Goal: Task Accomplishment & Management: Manage account settings

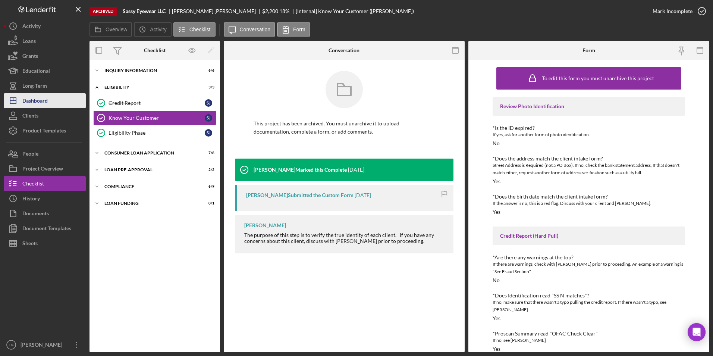
click at [51, 97] on button "Icon/Dashboard Dashboard" at bounding box center [45, 100] width 82 height 15
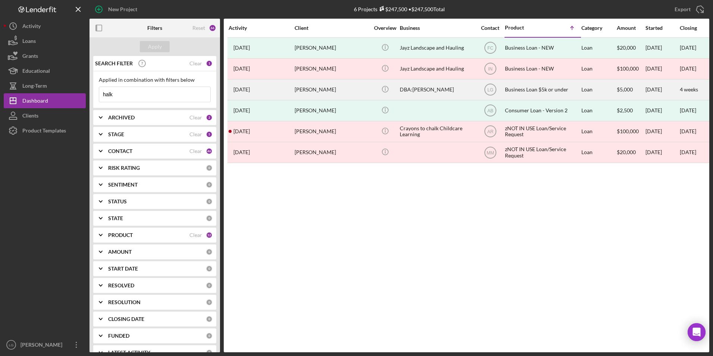
click at [314, 89] on div "[PERSON_NAME]" at bounding box center [332, 90] width 75 height 20
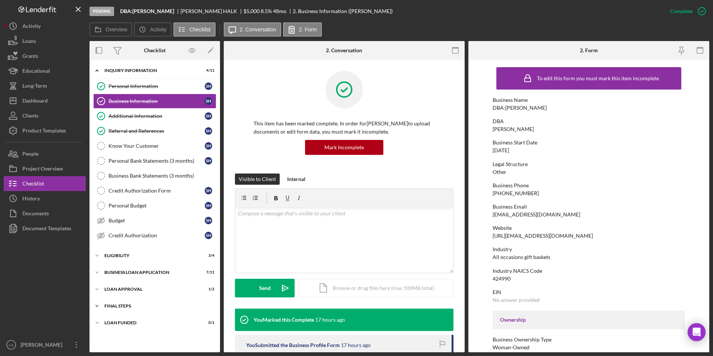
drag, startPoint x: 112, startPoint y: 320, endPoint x: 114, endPoint y: 305, distance: 15.0
click at [111, 221] on div "Icon/Expander LOAN FUNDED 0 / 1" at bounding box center [154, 322] width 130 height 15
click at [114, 221] on div "Icon/Expander Final Steps 1 / 13" at bounding box center [154, 305] width 130 height 15
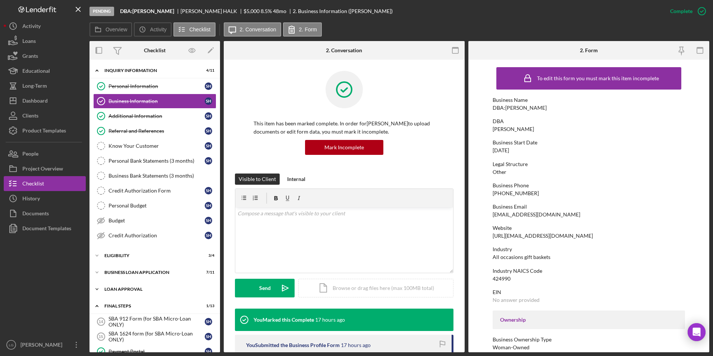
click at [116, 221] on div "Icon/Expander Loan Approval 1 / 2" at bounding box center [154, 288] width 130 height 15
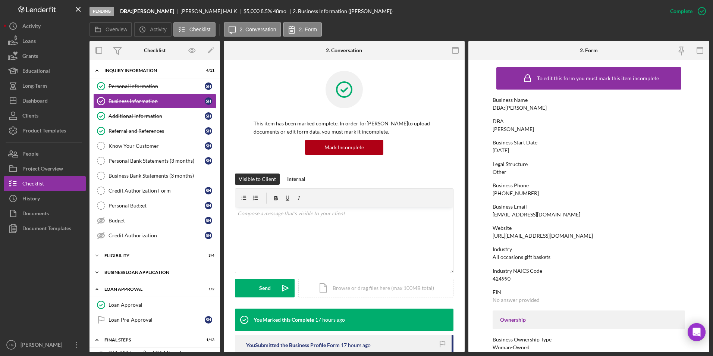
click at [116, 221] on div "BUSINESS LOAN APPLICATION" at bounding box center [157, 272] width 106 height 4
click at [116, 221] on div "Eligibility" at bounding box center [157, 255] width 106 height 4
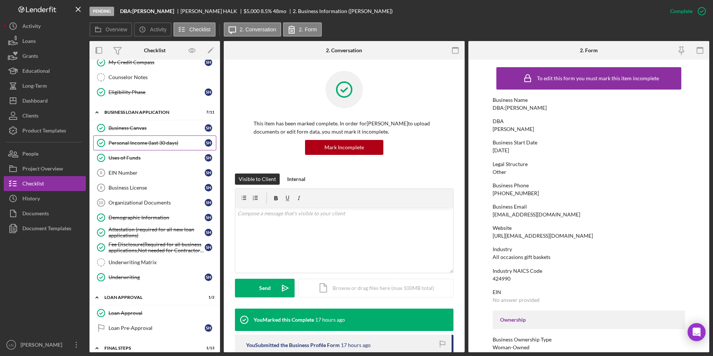
scroll to position [261, 0]
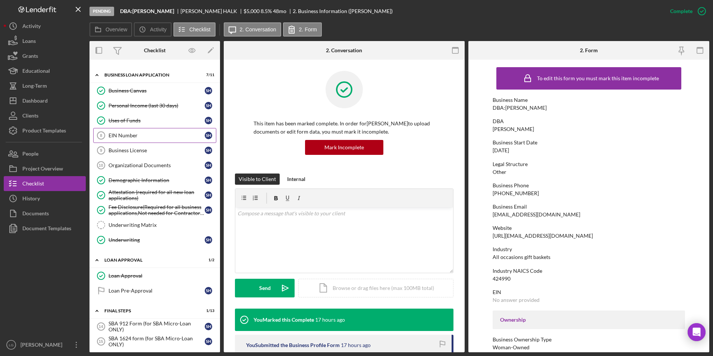
click at [136, 139] on link "EIN Number 8 EIN Number S H" at bounding box center [154, 135] width 123 height 15
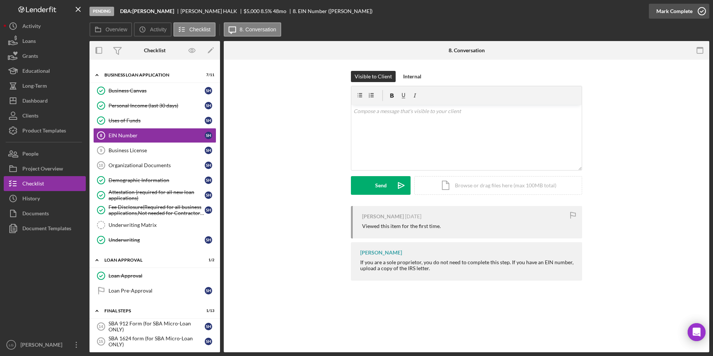
click at [474, 9] on div "Mark Complete" at bounding box center [674, 11] width 36 height 15
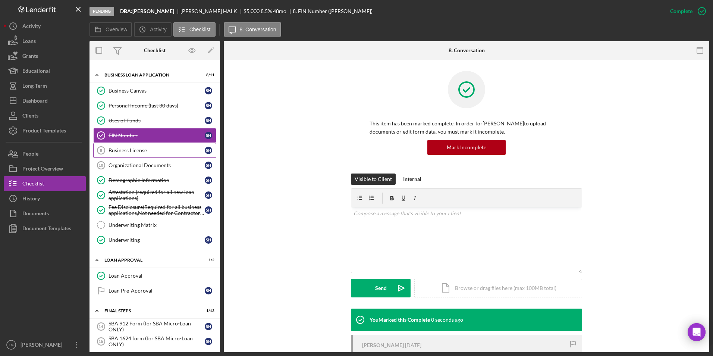
click at [148, 152] on div "Business License" at bounding box center [156, 150] width 96 height 6
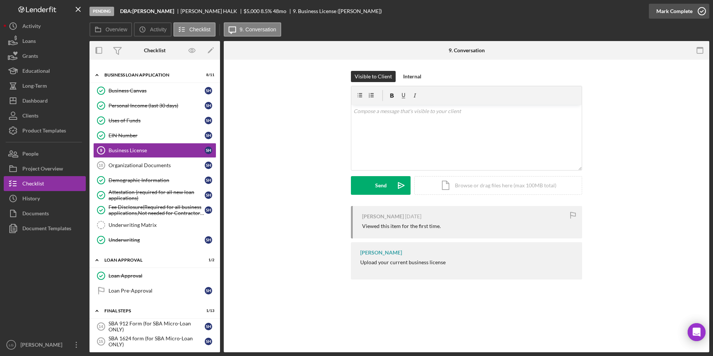
click at [474, 11] on div "Mark Complete" at bounding box center [674, 11] width 36 height 15
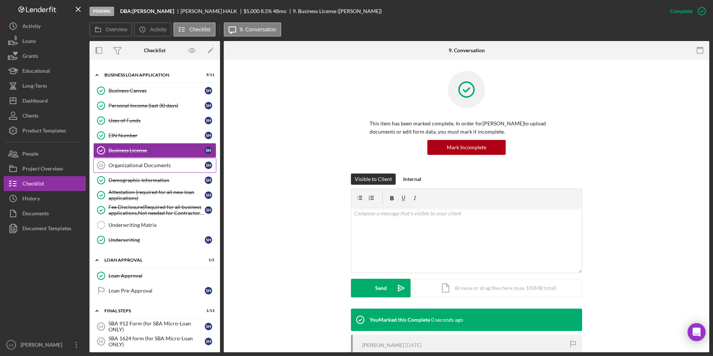
click at [151, 166] on div "Organizational Documents" at bounding box center [156, 165] width 96 height 6
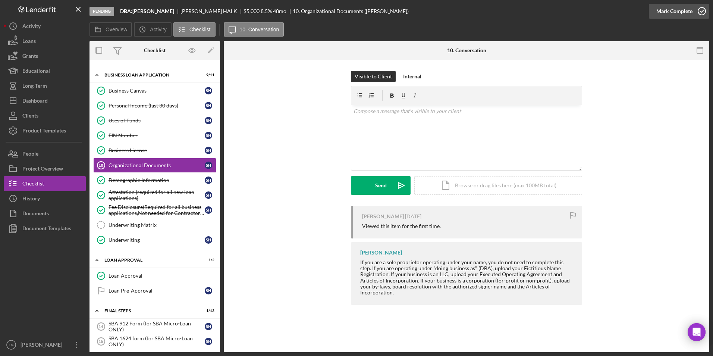
click at [474, 10] on div "Mark Complete" at bounding box center [674, 11] width 36 height 15
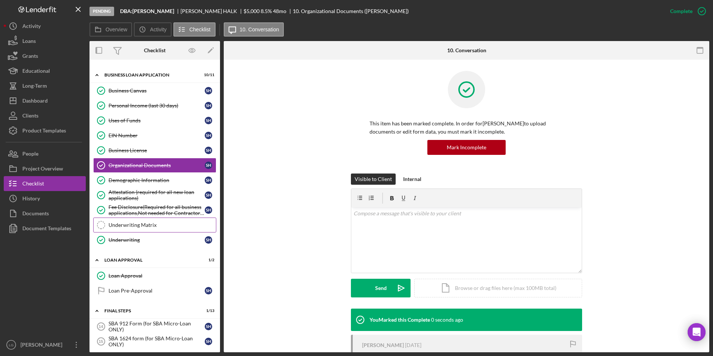
click at [167, 218] on link "Underwriting Matrix Underwriting Matrix" at bounding box center [154, 224] width 123 height 15
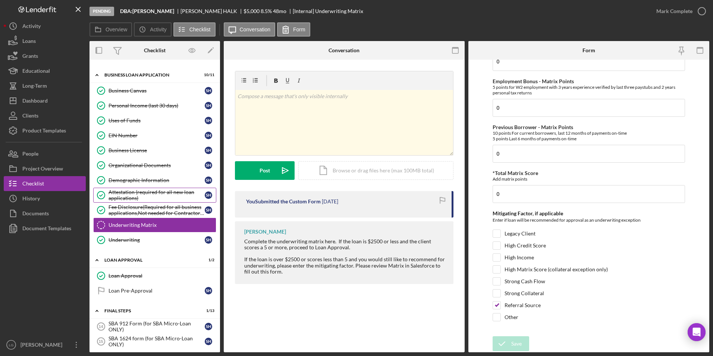
scroll to position [186, 0]
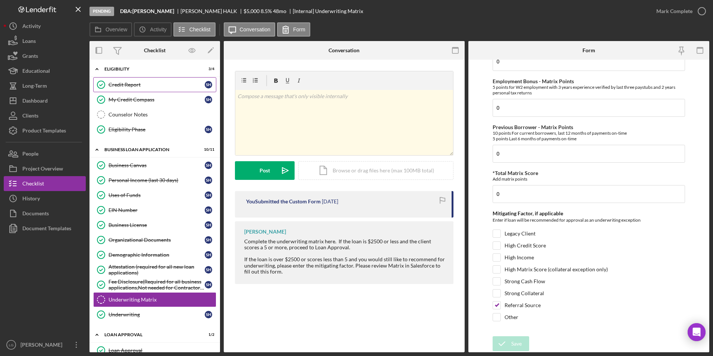
click at [127, 88] on link "Credit Report Credit Report S H" at bounding box center [154, 84] width 123 height 15
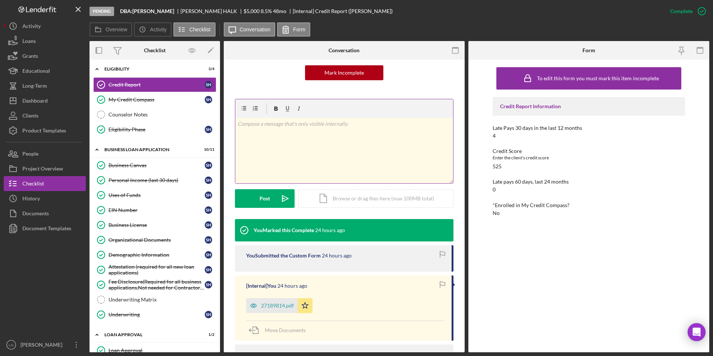
scroll to position [149, 0]
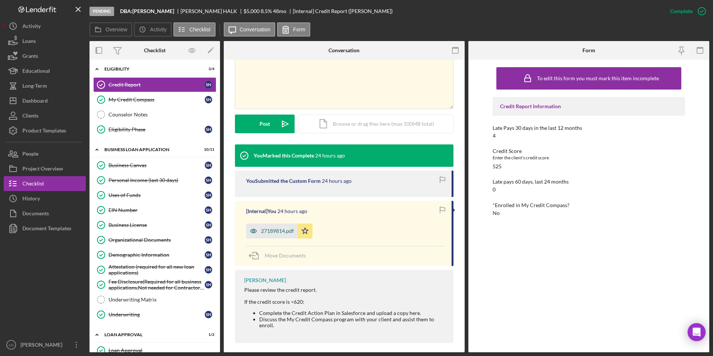
click at [282, 221] on div "27189814.pdf" at bounding box center [277, 231] width 33 height 6
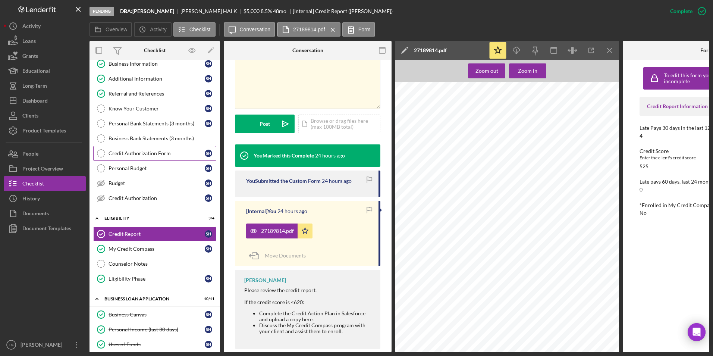
scroll to position [0, 0]
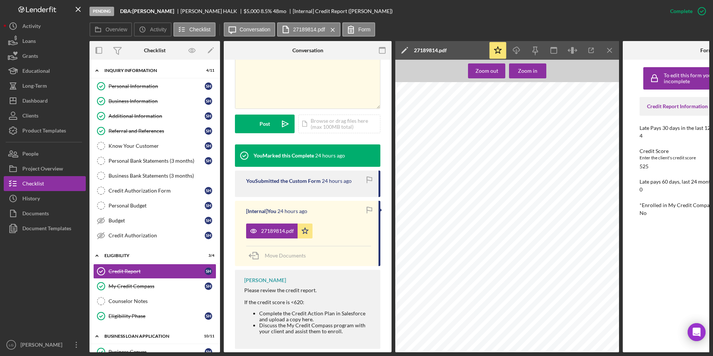
drag, startPoint x: 147, startPoint y: 133, endPoint x: 249, endPoint y: 148, distance: 103.9
click at [147, 133] on div "Referral and References" at bounding box center [156, 131] width 96 height 6
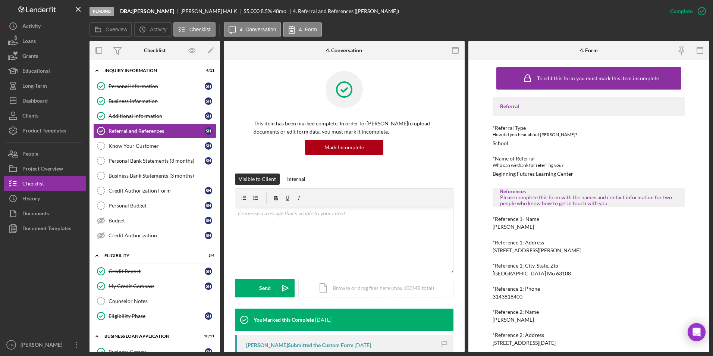
scroll to position [37, 0]
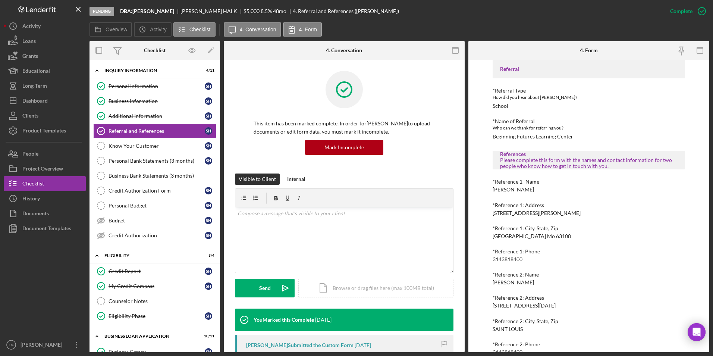
click at [474, 192] on div "*Reference 1- Name [PERSON_NAME]" at bounding box center [588, 186] width 193 height 14
click at [474, 7] on div "Mark Incomplete" at bounding box center [672, 11] width 40 height 15
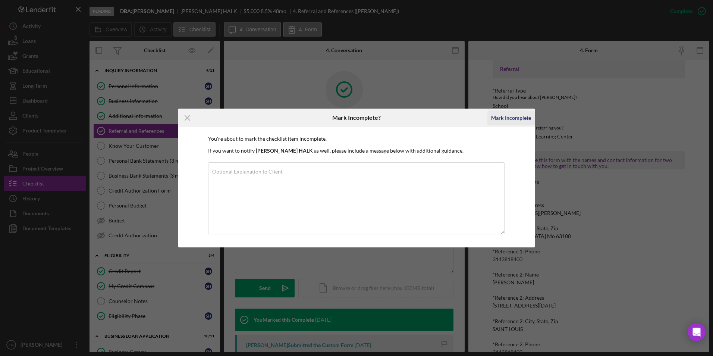
click at [474, 122] on div "Mark Incomplete" at bounding box center [511, 117] width 40 height 15
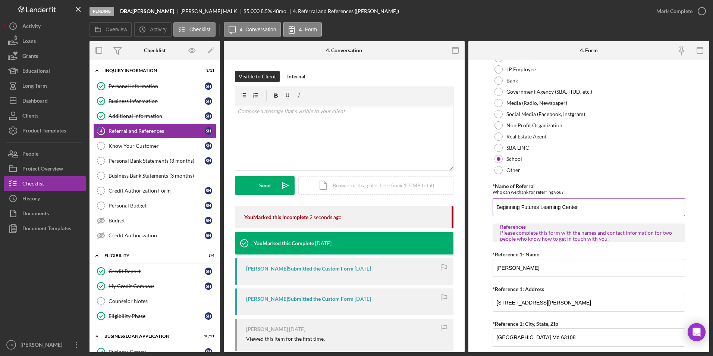
scroll to position [149, 0]
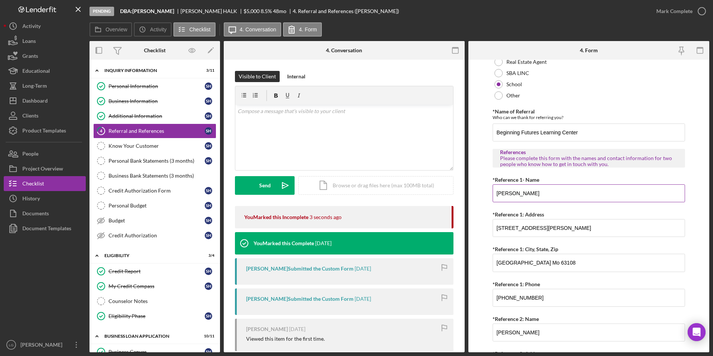
drag, startPoint x: 531, startPoint y: 192, endPoint x: 501, endPoint y: 196, distance: 30.9
click at [474, 196] on input "[PERSON_NAME]" at bounding box center [588, 193] width 193 height 18
click at [474, 195] on input "[PERSON_NAME]" at bounding box center [588, 193] width 193 height 18
drag, startPoint x: 510, startPoint y: 192, endPoint x: 495, endPoint y: 192, distance: 14.5
click at [474, 192] on input "[PERSON_NAME]" at bounding box center [588, 193] width 193 height 18
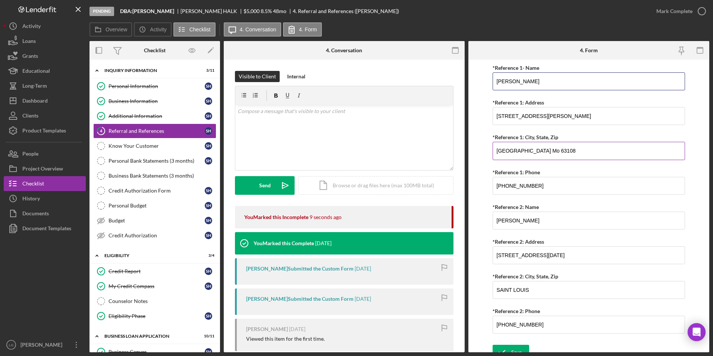
scroll to position [270, 0]
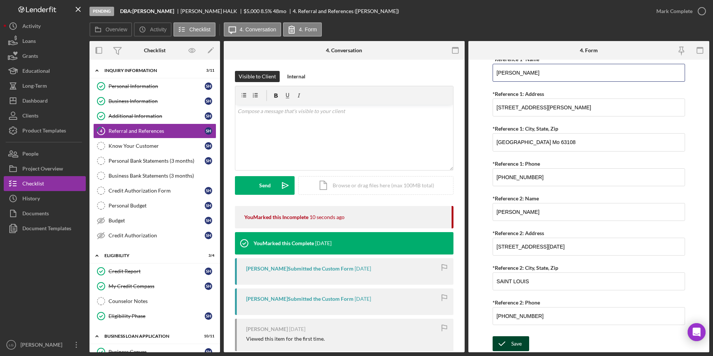
type input "[PERSON_NAME]"
click at [474, 221] on icon "submit" at bounding box center [501, 343] width 19 height 19
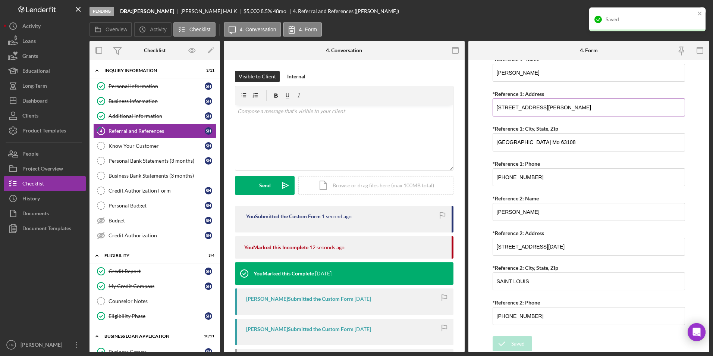
scroll to position [195, 0]
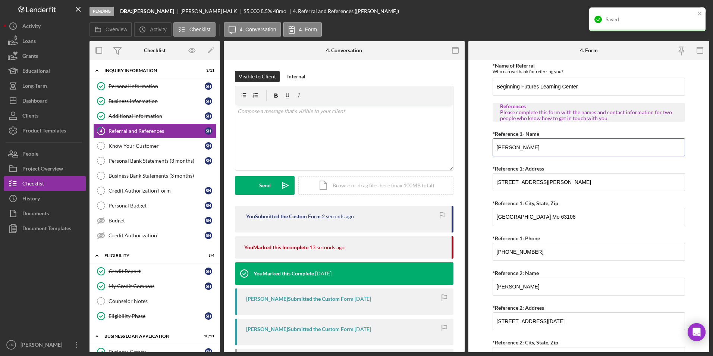
drag, startPoint x: 531, startPoint y: 143, endPoint x: 479, endPoint y: 148, distance: 52.1
click at [474, 148] on form "Referral *Referral Type How did you hear about [PERSON_NAME]? JP Client JP Pres…" at bounding box center [588, 206] width 241 height 292
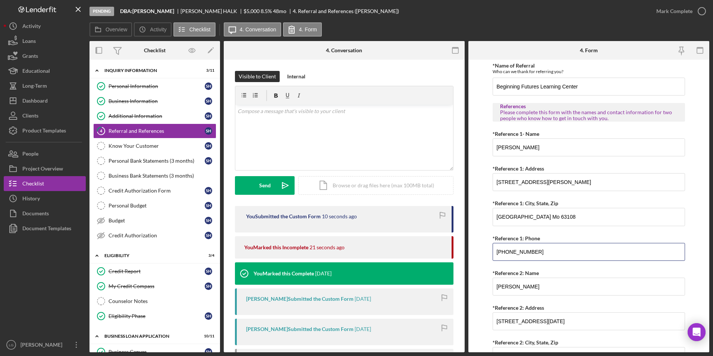
drag, startPoint x: 544, startPoint y: 254, endPoint x: 497, endPoint y: 246, distance: 47.6
click at [474, 221] on form "Referral *Referral Type How did you hear about [PERSON_NAME]? JP Client JP Pres…" at bounding box center [588, 206] width 241 height 292
drag, startPoint x: 535, startPoint y: 287, endPoint x: 494, endPoint y: 291, distance: 40.8
click at [474, 221] on input "[PERSON_NAME]" at bounding box center [588, 286] width 193 height 18
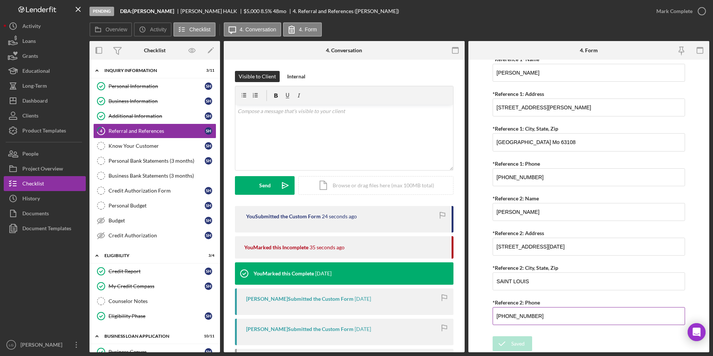
drag, startPoint x: 539, startPoint y: 319, endPoint x: 496, endPoint y: 322, distance: 43.0
click at [474, 221] on input "[PHONE_NUMBER]" at bounding box center [588, 316] width 193 height 18
click at [474, 14] on div "Mark Complete" at bounding box center [674, 11] width 36 height 15
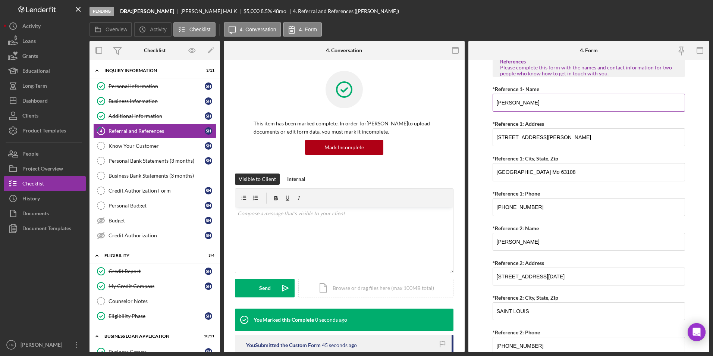
scroll to position [299, 0]
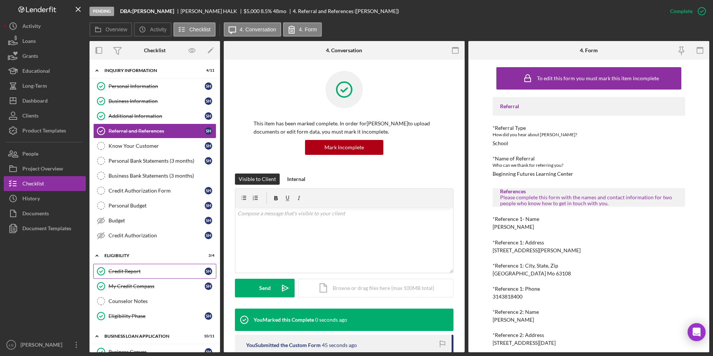
click at [147, 221] on div "Credit Report" at bounding box center [156, 271] width 96 height 6
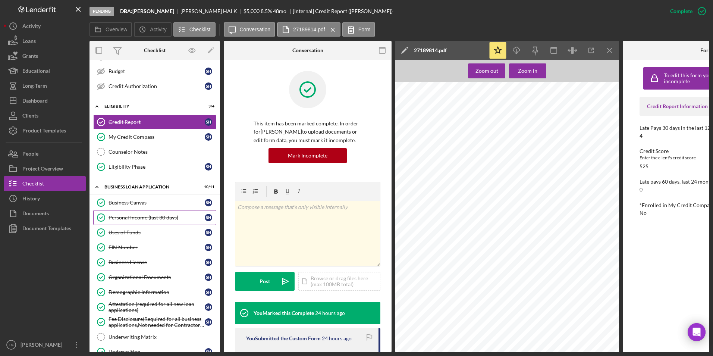
scroll to position [186, 0]
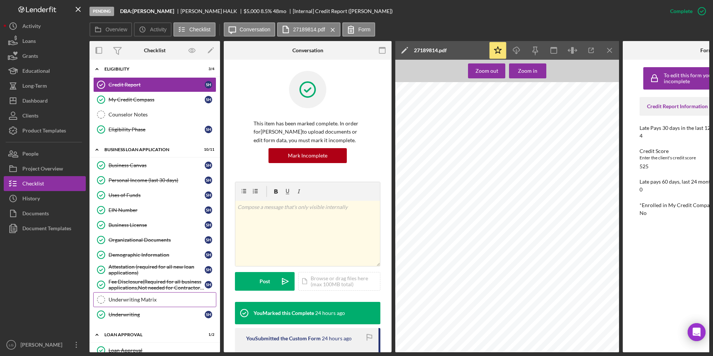
click at [120, 221] on link "Underwriting Matrix Underwriting Matrix" at bounding box center [154, 299] width 123 height 15
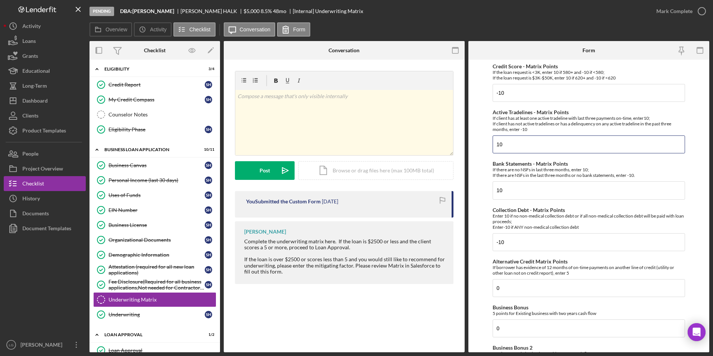
click at [464, 143] on div "Overview Internal Workflow Stage Pending Icon/Dropdown Arrow Archive (can unarc…" at bounding box center [399, 196] width 620 height 311
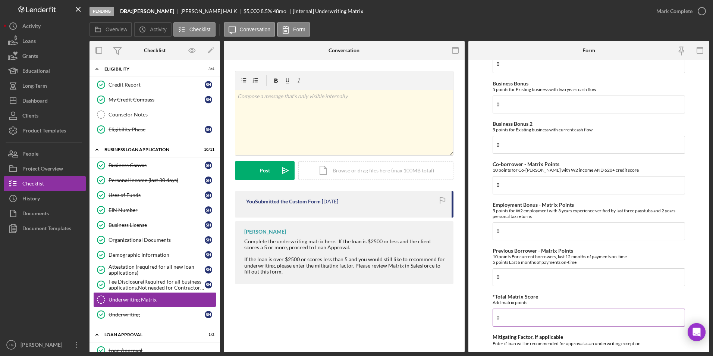
scroll to position [261, 0]
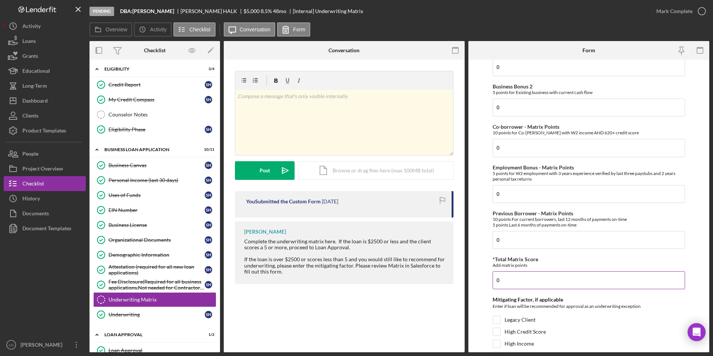
type input "-10"
drag, startPoint x: 512, startPoint y: 283, endPoint x: 481, endPoint y: 283, distance: 31.7
click at [474, 221] on form "Credit Score - Matrix Points If the loan request is <3K, enter 10 if 580+ and -…" at bounding box center [588, 206] width 241 height 292
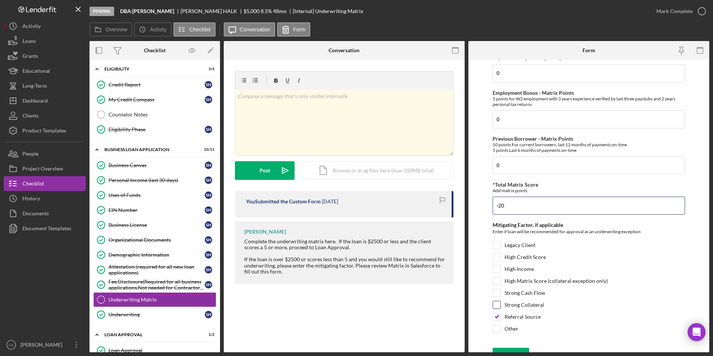
scroll to position [347, 0]
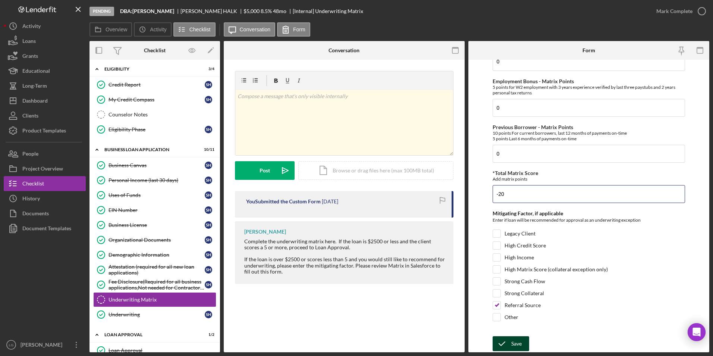
type input "-20"
click at [474, 221] on icon "submit" at bounding box center [501, 343] width 19 height 19
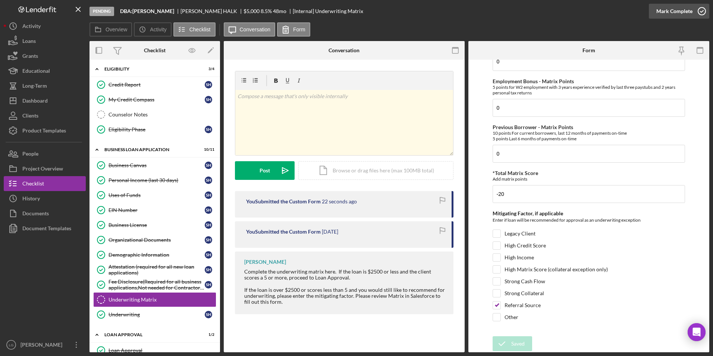
click at [474, 10] on div "Mark Complete" at bounding box center [674, 11] width 36 height 15
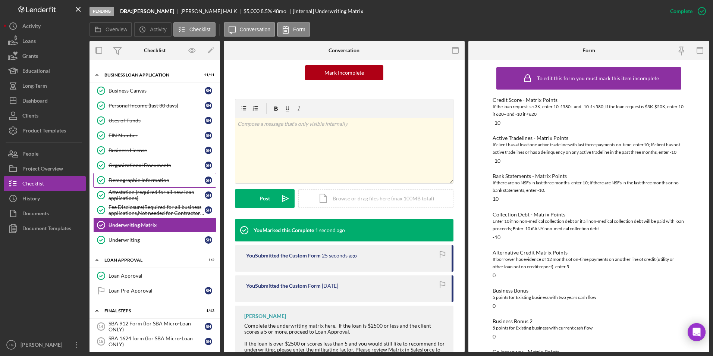
scroll to position [336, 0]
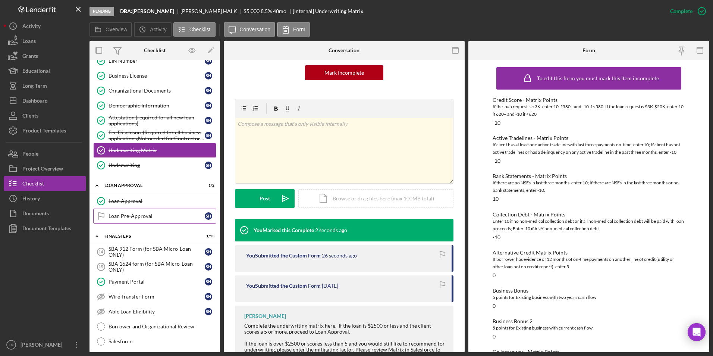
click at [135, 211] on link "Loan Pre-Approval Loan Pre-Approval S H" at bounding box center [154, 215] width 123 height 15
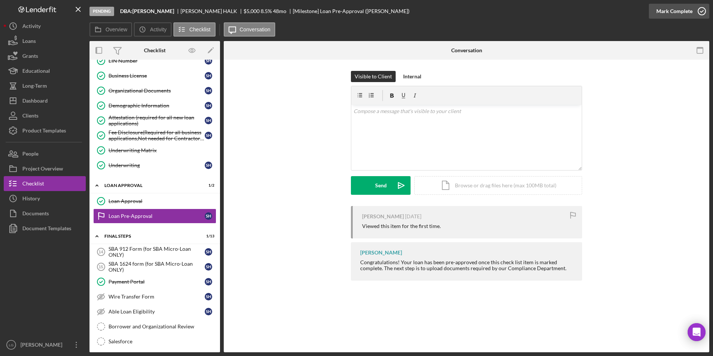
click at [474, 13] on div "Mark Complete" at bounding box center [674, 11] width 36 height 15
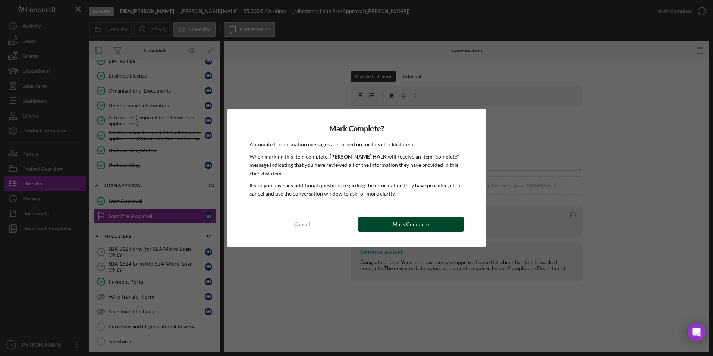
click at [446, 221] on button "Mark Complete" at bounding box center [410, 224] width 105 height 15
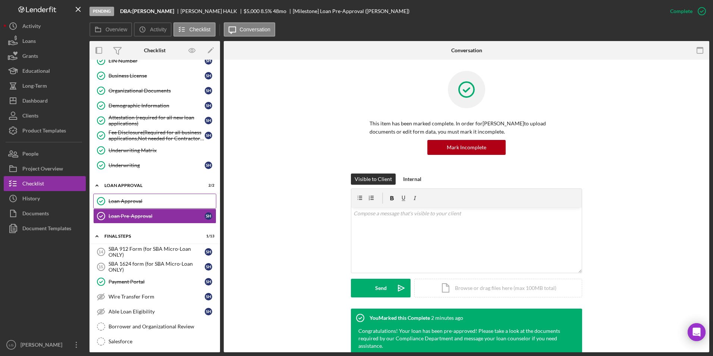
drag, startPoint x: 145, startPoint y: 202, endPoint x: 152, endPoint y: 202, distance: 6.7
click at [145, 202] on div "Loan Approval" at bounding box center [161, 201] width 107 height 6
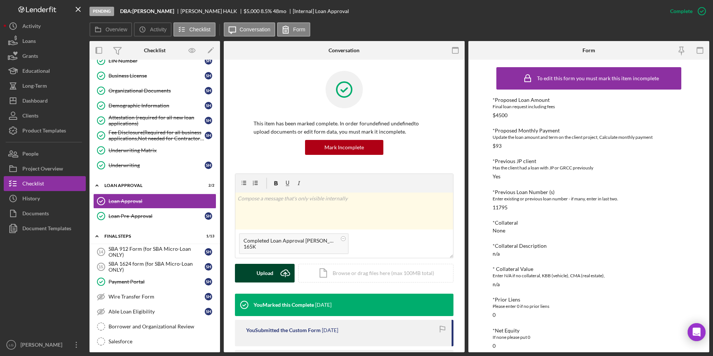
click at [276, 221] on button "Upload Icon/Upload" at bounding box center [265, 273] width 60 height 19
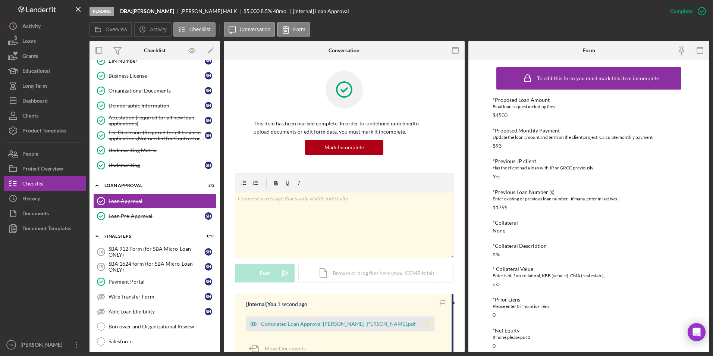
click at [419, 221] on icon "Icon/Star" at bounding box center [426, 323] width 15 height 15
click at [368, 221] on div "Completed Loan Approval [PERSON_NAME] [PERSON_NAME].pdf" at bounding box center [338, 324] width 155 height 6
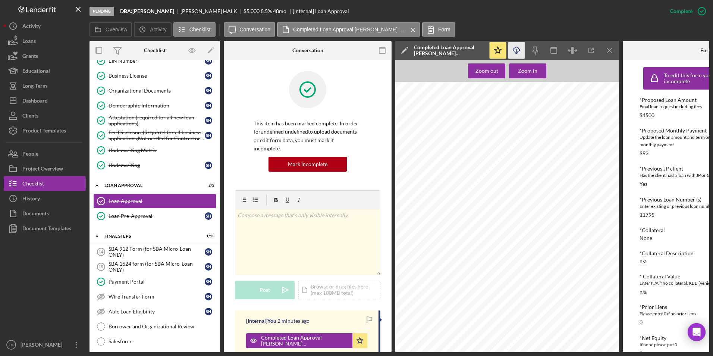
click at [474, 46] on icon "Icon/Download" at bounding box center [516, 50] width 17 height 17
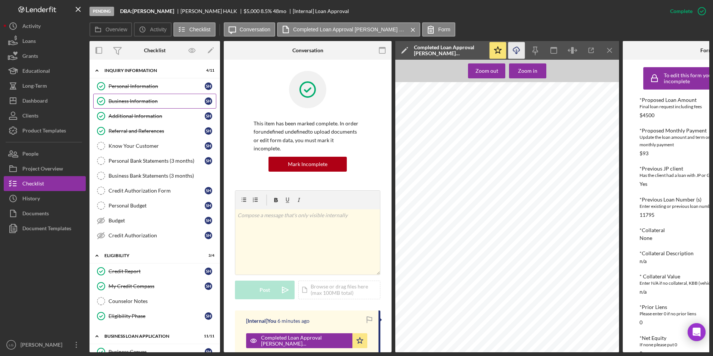
click at [133, 101] on div "Business Information" at bounding box center [156, 101] width 96 height 6
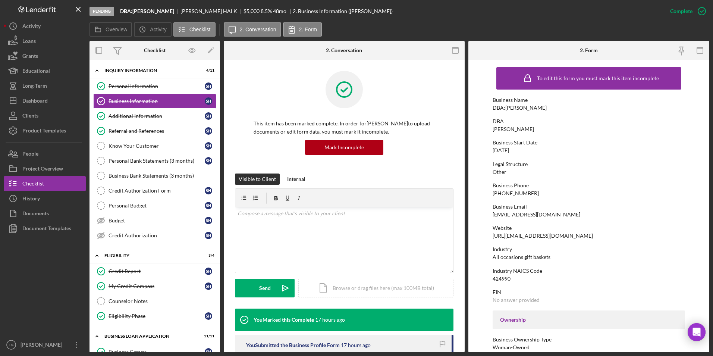
scroll to position [75, 0]
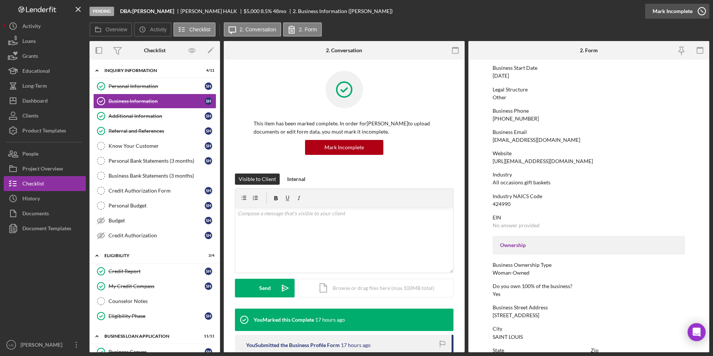
click at [474, 5] on div "Mark Incomplete" at bounding box center [672, 11] width 40 height 15
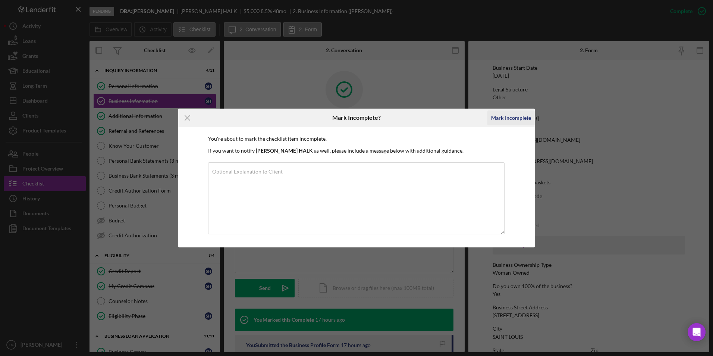
click at [474, 118] on div "Mark Incomplete" at bounding box center [511, 117] width 40 height 15
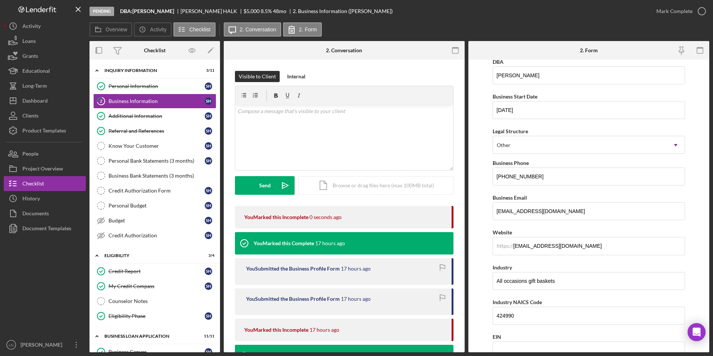
scroll to position [172, 0]
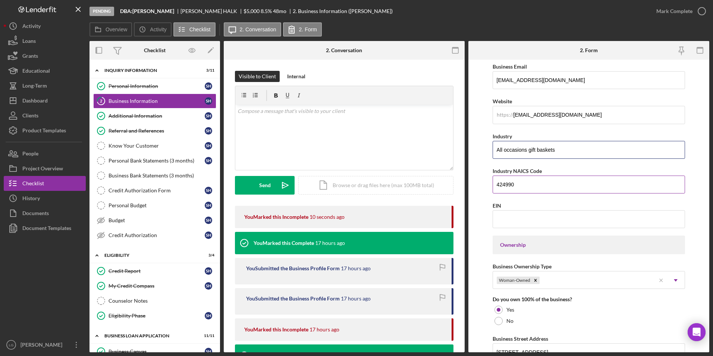
drag, startPoint x: 565, startPoint y: 145, endPoint x: 636, endPoint y: 171, distance: 76.0
click at [464, 148] on div "Overview Internal Workflow Stage Pending Icon/Dropdown Arrow Archive (can unarc…" at bounding box center [399, 196] width 620 height 311
click at [474, 150] on input "All occasions gift baskets" at bounding box center [588, 150] width 193 height 18
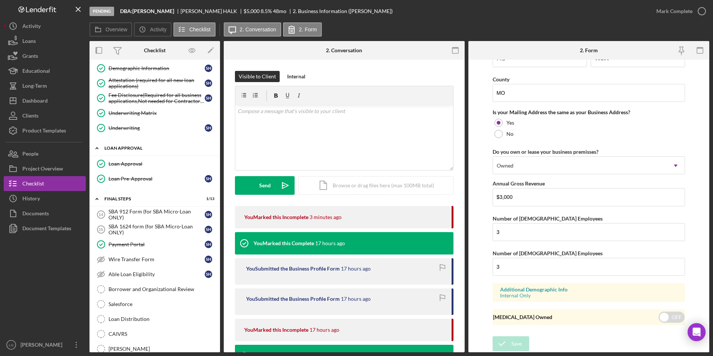
scroll to position [447, 0]
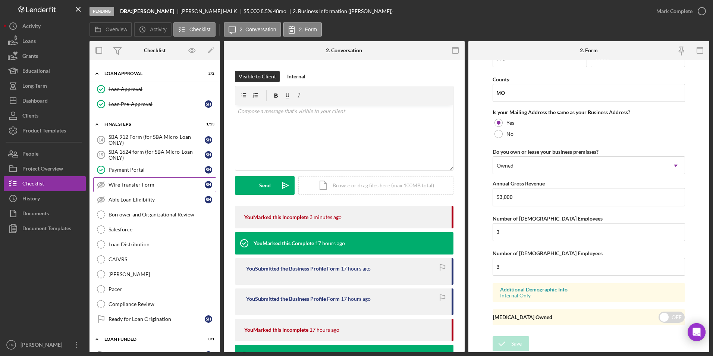
click at [138, 181] on link "Wire Transfer Form Wire Transfer Form S H" at bounding box center [154, 184] width 123 height 15
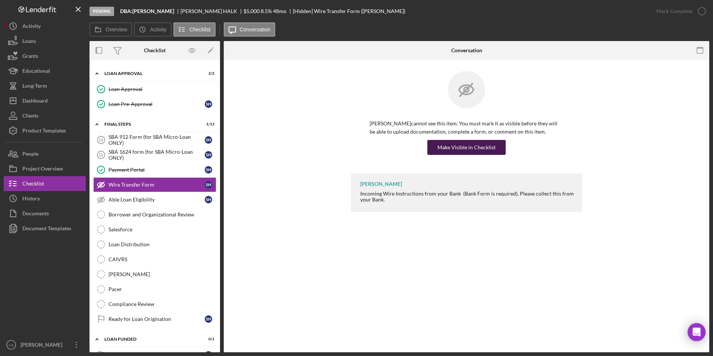
click at [474, 142] on div "Make Visible in Checklist" at bounding box center [466, 147] width 58 height 15
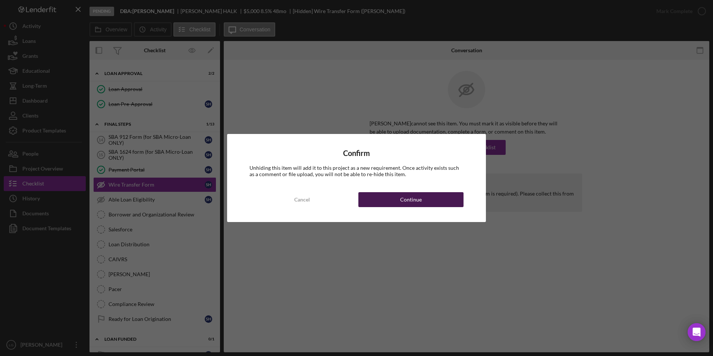
click at [410, 197] on div "Continue" at bounding box center [411, 199] width 22 height 15
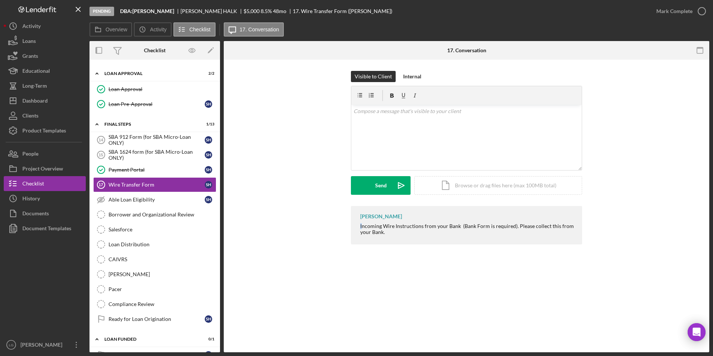
click at [360, 221] on div "[PERSON_NAME] Incoming Wire Instructions from your Bank (Bank Form is required)…" at bounding box center [466, 225] width 231 height 38
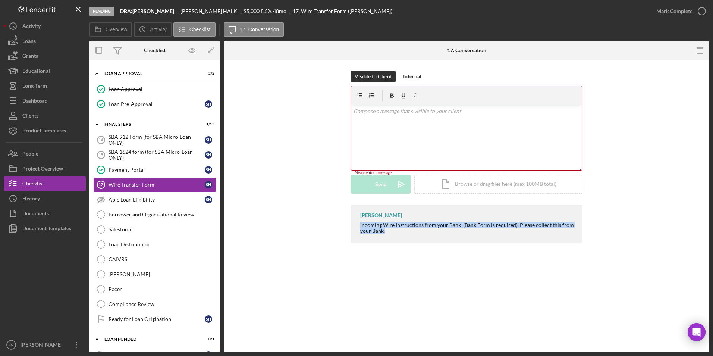
drag, startPoint x: 385, startPoint y: 231, endPoint x: 360, endPoint y: 222, distance: 26.2
click at [360, 221] on div "Incoming Wire Instructions from your Bank (Bank Form is required). Please colle…" at bounding box center [467, 228] width 214 height 12
drag, startPoint x: 360, startPoint y: 222, endPoint x: 405, endPoint y: 232, distance: 46.1
click at [405, 221] on div "[PERSON_NAME] Incoming Wire Instructions from your Bank (Bank Form is required)…" at bounding box center [466, 224] width 231 height 38
drag, startPoint x: 405, startPoint y: 232, endPoint x: 403, endPoint y: 226, distance: 6.0
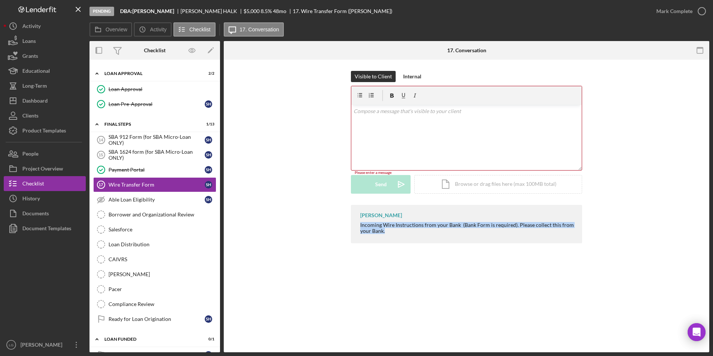
copy div "[PERSON_NAME] Incoming Wire Instructions from your Bank (Bank Form is required)…"
click at [399, 111] on p at bounding box center [466, 111] width 226 height 8
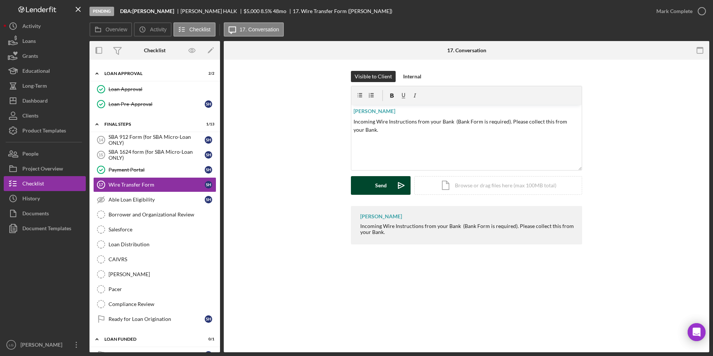
click at [373, 183] on button "Send Icon/icon-invite-send" at bounding box center [381, 185] width 60 height 19
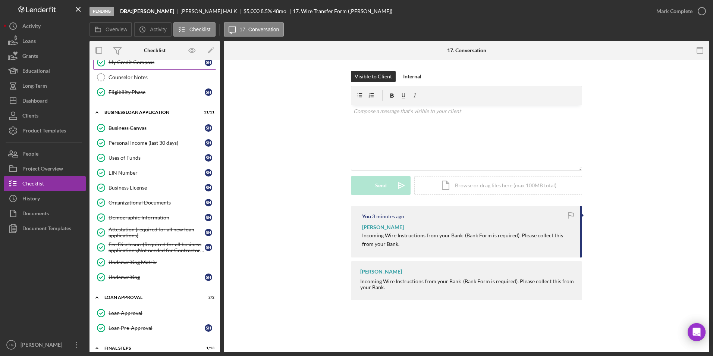
scroll to position [298, 0]
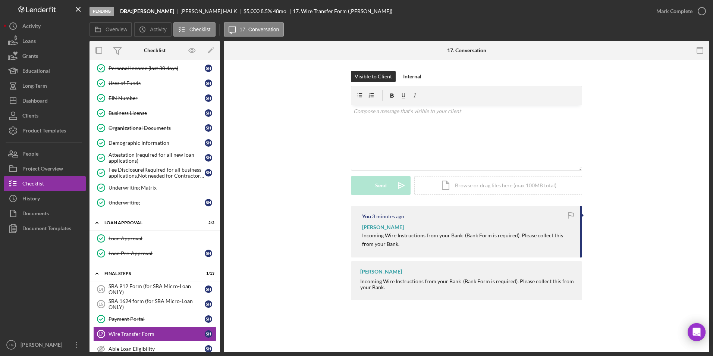
drag, startPoint x: 119, startPoint y: 234, endPoint x: 266, endPoint y: 237, distance: 146.9
click at [119, 221] on link "Loan Approval Loan Approval" at bounding box center [154, 238] width 123 height 15
click at [158, 221] on div "Loan Approval" at bounding box center [161, 238] width 107 height 6
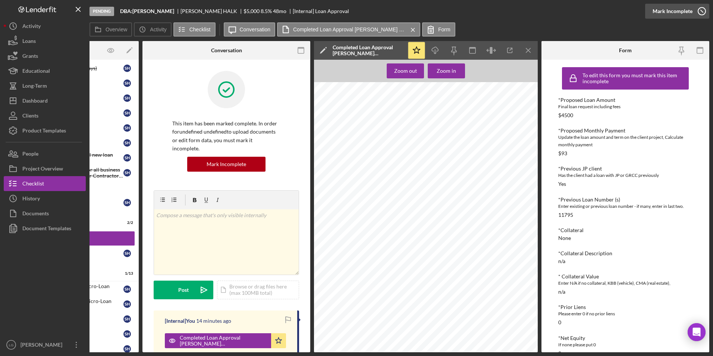
click at [474, 11] on div "Mark Incomplete" at bounding box center [672, 11] width 40 height 15
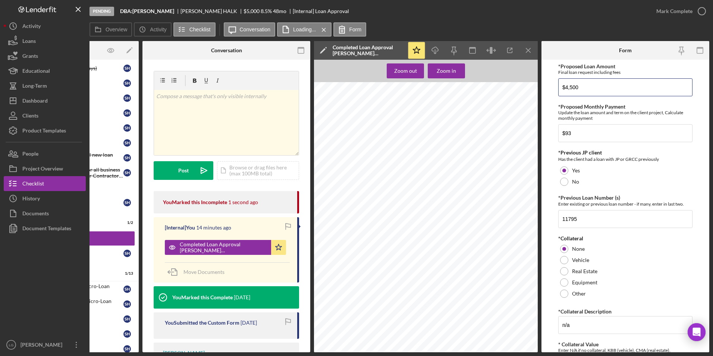
drag, startPoint x: 611, startPoint y: 87, endPoint x: 531, endPoint y: 82, distance: 79.6
click at [474, 82] on div "Overview Internal Workflow Stage Pending Icon/Dropdown Arrow Archive (can unarc…" at bounding box center [399, 196] width 620 height 311
type input "$2,000"
click at [474, 131] on input "$93" at bounding box center [625, 133] width 134 height 18
click at [44, 154] on button "People" at bounding box center [45, 153] width 82 height 15
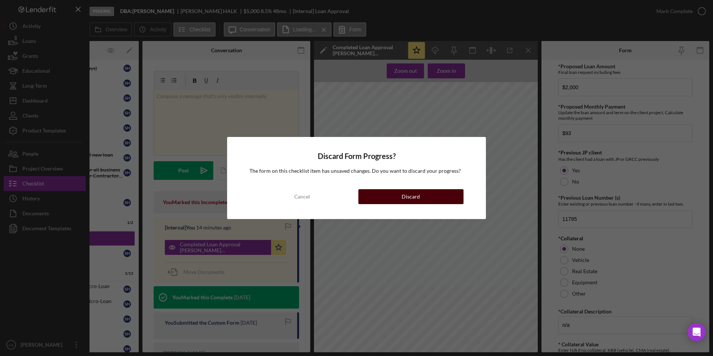
click at [440, 193] on button "Discard" at bounding box center [410, 196] width 105 height 15
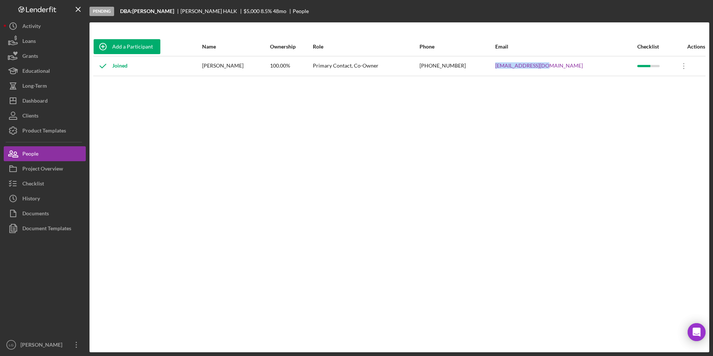
drag, startPoint x: 583, startPoint y: 63, endPoint x: 522, endPoint y: 67, distance: 61.3
click at [474, 67] on tr "Joined [PERSON_NAME] 100.00% Primary Contact, Co-Owner [PHONE_NUMBER] [EMAIL_AD…" at bounding box center [399, 66] width 612 height 20
drag, startPoint x: 522, startPoint y: 67, endPoint x: 531, endPoint y: 66, distance: 8.6
copy tr "[EMAIL_ADDRESS][DOMAIN_NAME]"
click at [35, 181] on div "Checklist" at bounding box center [33, 184] width 22 height 17
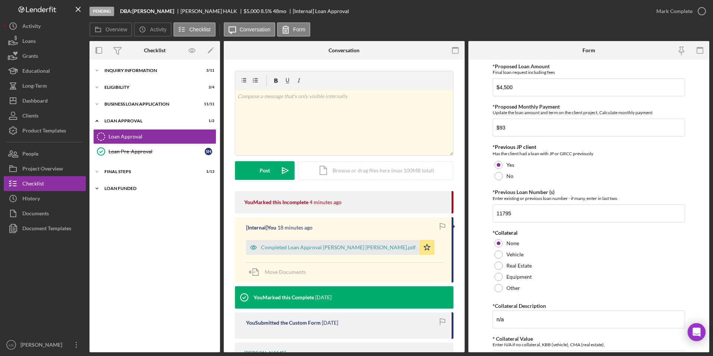
click at [123, 183] on div "Icon/Expander LOAN FUNDED 0 / 1" at bounding box center [154, 188] width 130 height 15
drag, startPoint x: 120, startPoint y: 177, endPoint x: 115, endPoint y: 120, distance: 56.9
click at [120, 175] on div "Icon/Expander Final Steps 1 / 13" at bounding box center [154, 171] width 130 height 15
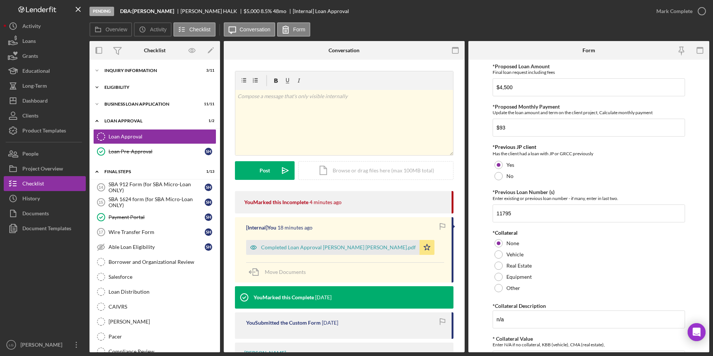
click at [113, 86] on div "Eligibility" at bounding box center [157, 87] width 106 height 4
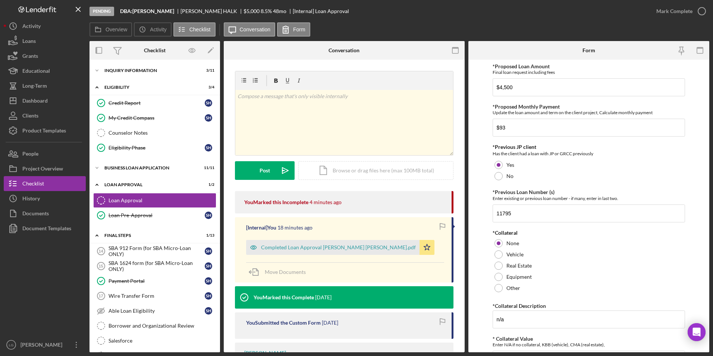
click at [112, 63] on div "Icon/Expander INQUIRY INFORMATION 3 / 11 Icon/Expander Eligibility 3 / 4 Credit…" at bounding box center [154, 206] width 130 height 292
click at [110, 69] on div "INQUIRY INFORMATION" at bounding box center [157, 70] width 106 height 4
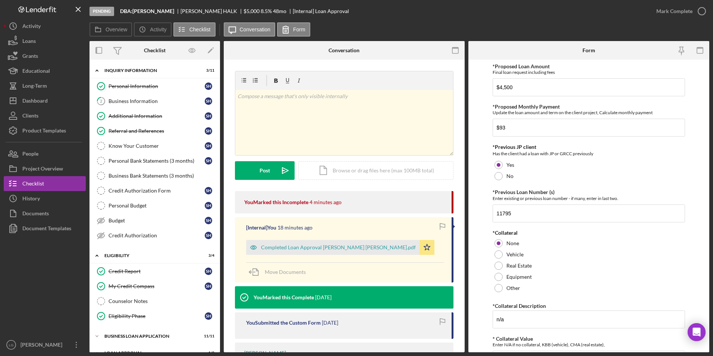
scroll to position [112, 0]
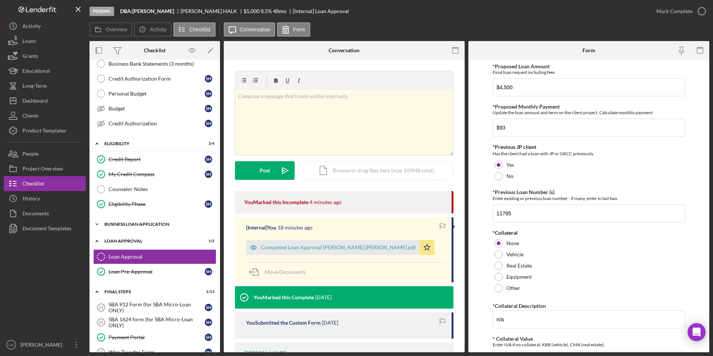
click at [118, 221] on div "BUSINESS LOAN APPLICATION" at bounding box center [157, 224] width 106 height 4
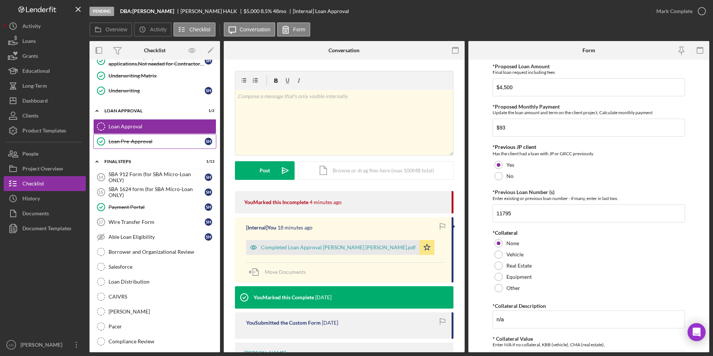
scroll to position [465, 0]
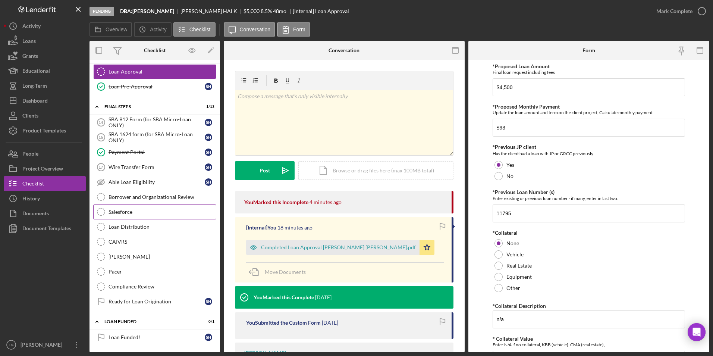
click at [127, 213] on div "Salesforce" at bounding box center [161, 212] width 107 height 6
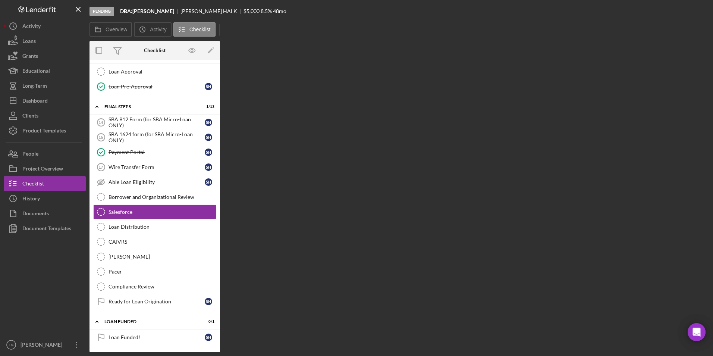
scroll to position [464, 0]
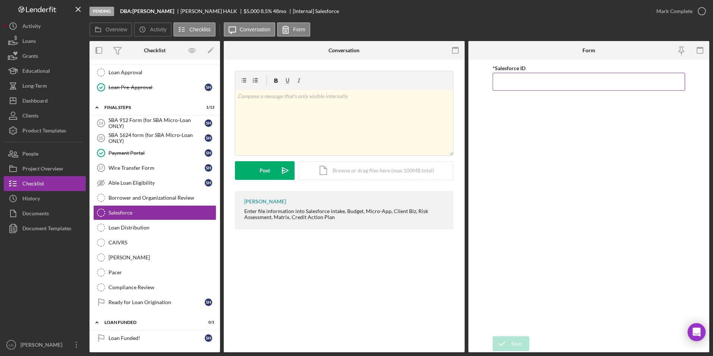
click at [474, 84] on input "*Salesforce ID" at bounding box center [588, 82] width 193 height 18
paste input "a0wPC000002NkDtYAK"
type input "a0wPC000002NkDtYAK"
click at [474, 221] on icon "submit" at bounding box center [501, 343] width 19 height 19
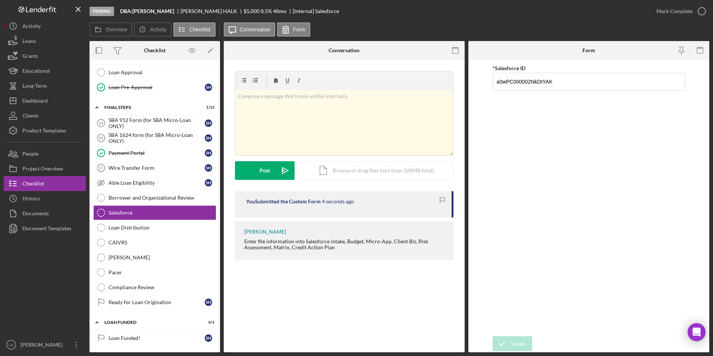
click at [474, 9] on div "Mark Complete" at bounding box center [674, 11] width 36 height 15
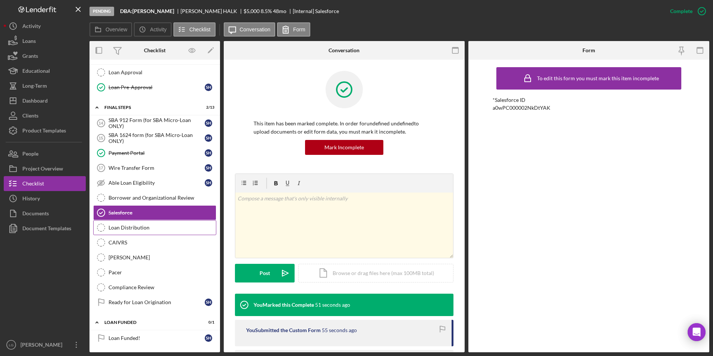
click at [142, 221] on div "Loan Distribution" at bounding box center [161, 227] width 107 height 6
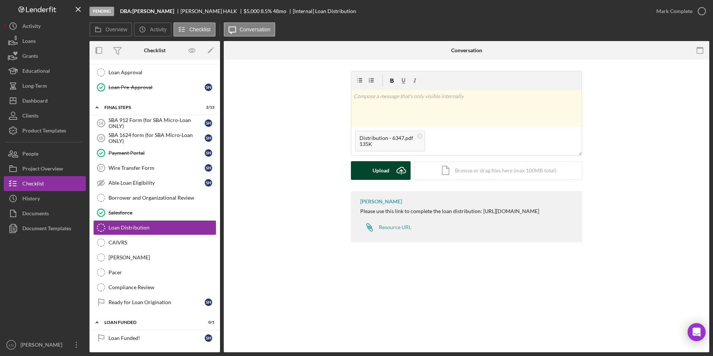
click at [391, 166] on button "Upload Icon/Upload" at bounding box center [381, 170] width 60 height 19
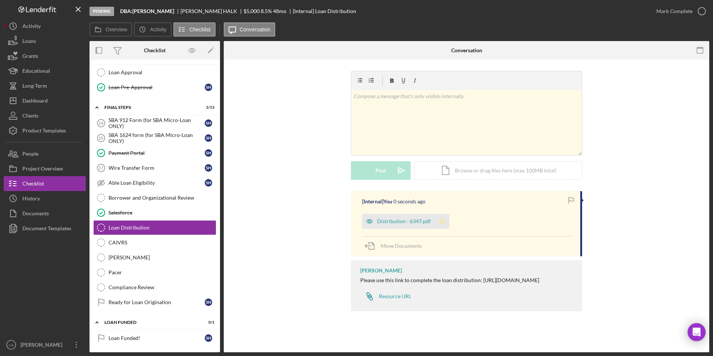
click at [440, 217] on icon "Icon/Star" at bounding box center [441, 221] width 15 height 15
click at [474, 13] on div "Mark Complete" at bounding box center [674, 11] width 36 height 15
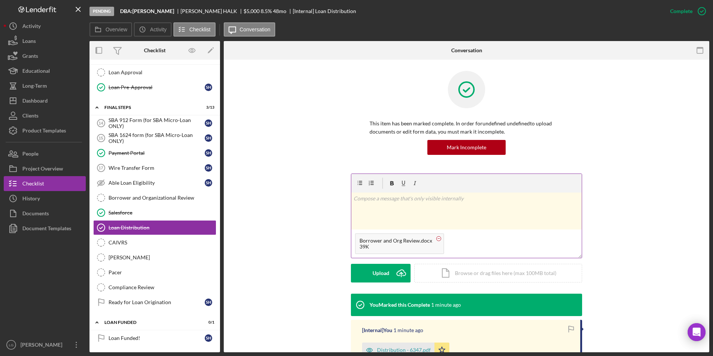
click at [437, 221] on circle at bounding box center [439, 238] width 4 height 4
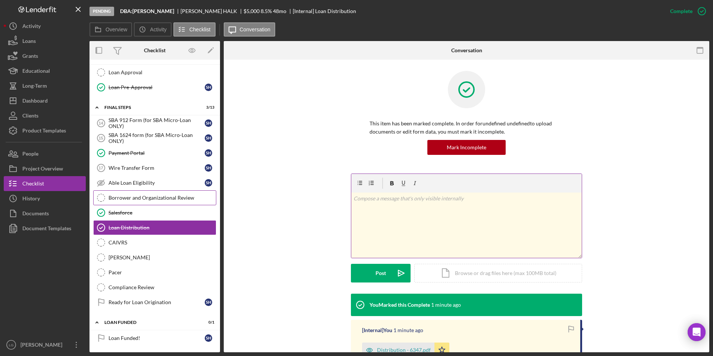
click at [159, 198] on div "Borrower and Organizational Review" at bounding box center [161, 198] width 107 height 6
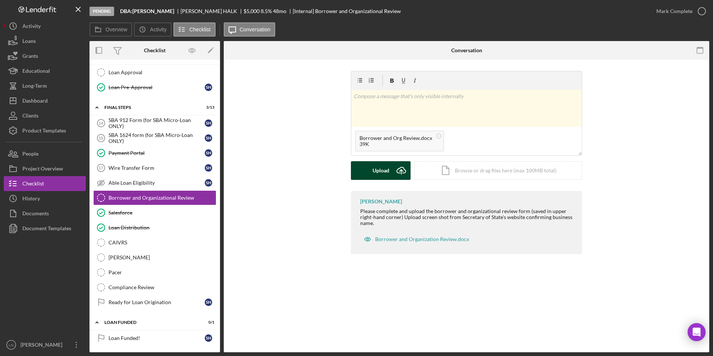
click at [385, 170] on div "Upload" at bounding box center [380, 170] width 17 height 19
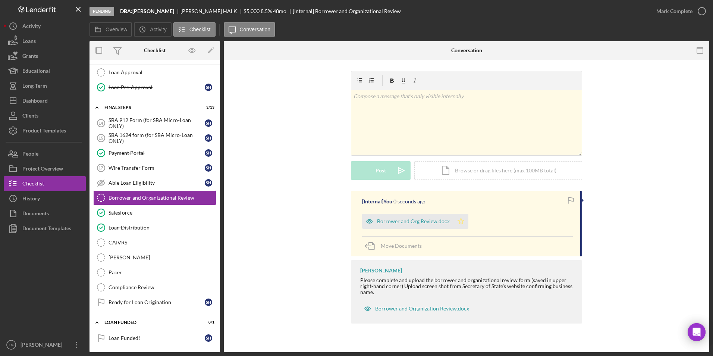
click at [463, 221] on icon "Icon/Star" at bounding box center [460, 221] width 15 height 15
click at [474, 9] on div "Mark Complete" at bounding box center [674, 11] width 36 height 15
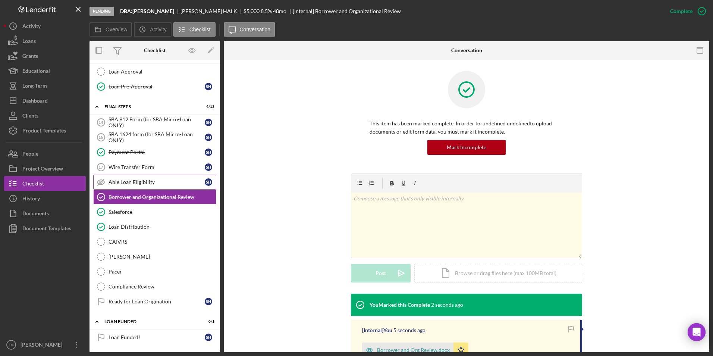
scroll to position [390, 0]
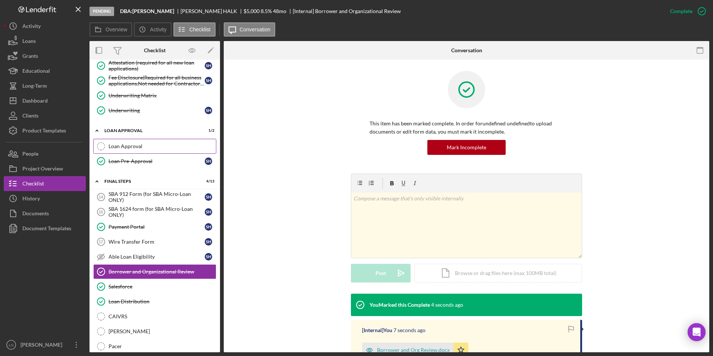
click at [119, 144] on div "Loan Approval" at bounding box center [161, 146] width 107 height 6
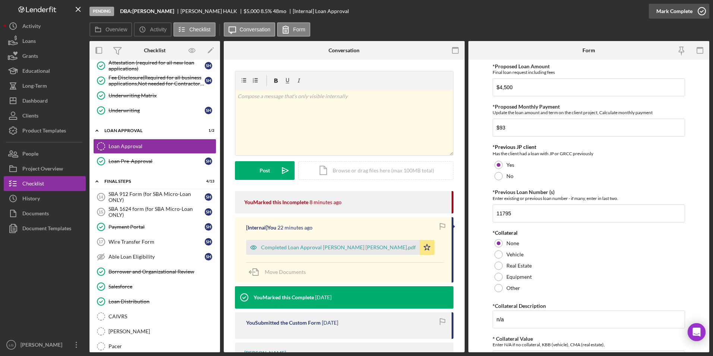
click at [474, 9] on div "Mark Complete" at bounding box center [674, 11] width 36 height 15
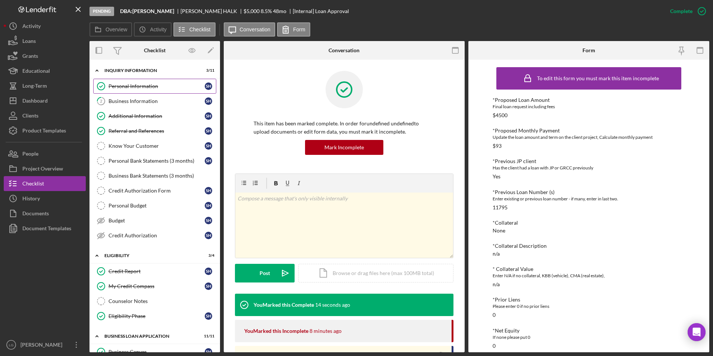
drag, startPoint x: 132, startPoint y: 98, endPoint x: 138, endPoint y: 92, distance: 8.7
click at [132, 98] on div "Business Information" at bounding box center [156, 101] width 96 height 6
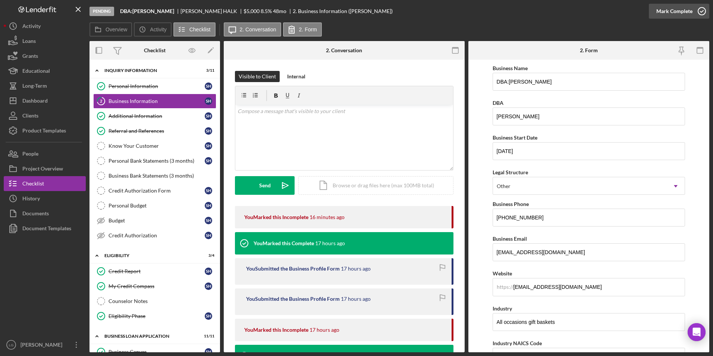
click at [474, 8] on div "Mark Complete" at bounding box center [674, 11] width 36 height 15
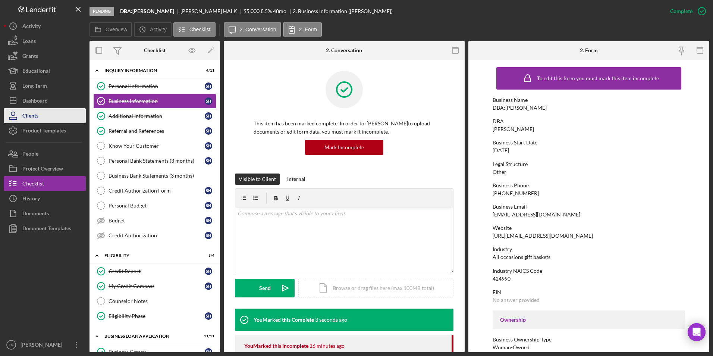
click at [34, 108] on div "Clients" at bounding box center [30, 116] width 16 height 17
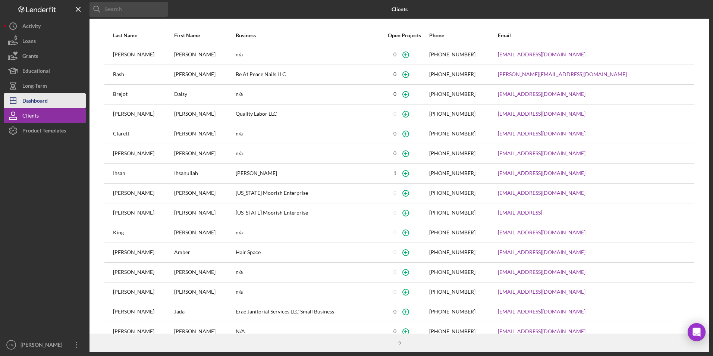
click at [34, 98] on div "Dashboard" at bounding box center [34, 101] width 25 height 17
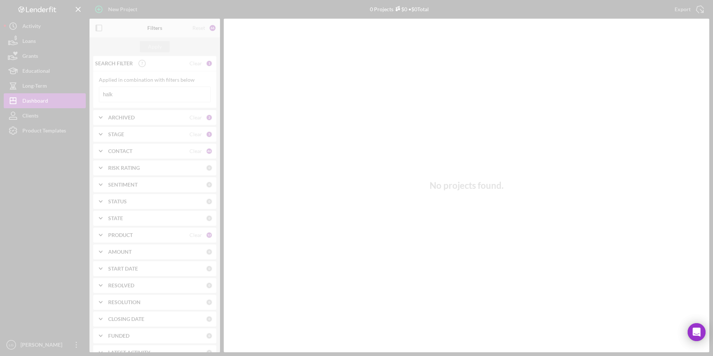
click at [160, 91] on div at bounding box center [356, 178] width 713 height 356
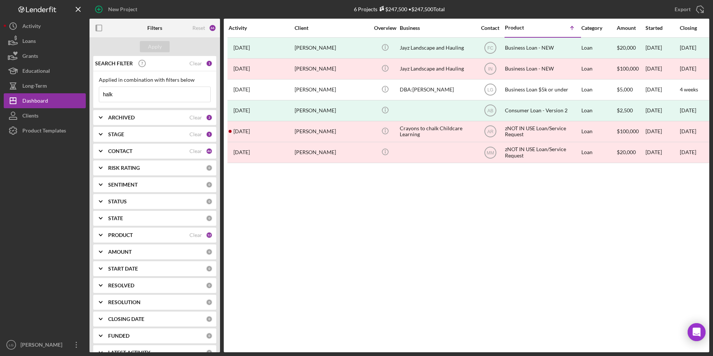
click at [126, 96] on input "halk" at bounding box center [154, 94] width 111 height 15
drag, startPoint x: 126, startPoint y: 96, endPoint x: 84, endPoint y: 93, distance: 41.9
click at [84, 93] on div "New Project 6 Projects $247,500 • $247,500 Total halk Export Icon/Export Filter…" at bounding box center [356, 176] width 705 height 352
type input "[PERSON_NAME]"
click at [159, 49] on div "Apply" at bounding box center [155, 46] width 14 height 11
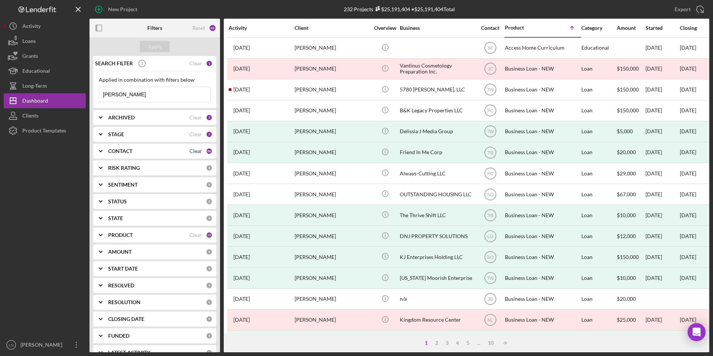
click at [193, 150] on div "Clear" at bounding box center [195, 151] width 13 height 6
click at [120, 153] on b "CONTACT" at bounding box center [120, 151] width 24 height 6
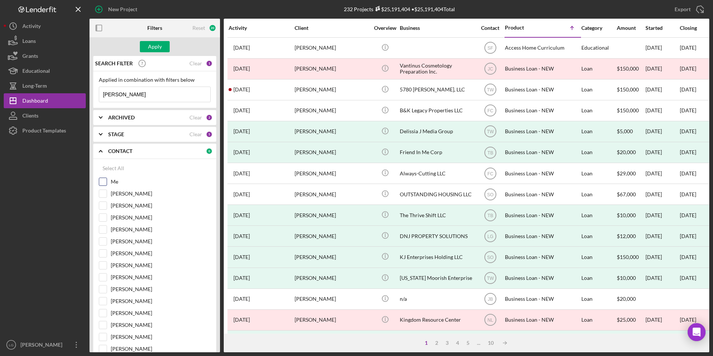
click at [106, 180] on input "Me" at bounding box center [102, 181] width 7 height 7
checkbox input "true"
click at [158, 50] on div "Apply" at bounding box center [155, 46] width 14 height 11
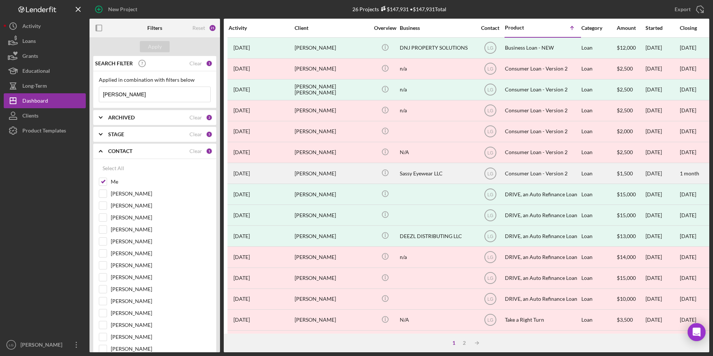
click at [313, 174] on div "[PERSON_NAME]" at bounding box center [332, 173] width 75 height 20
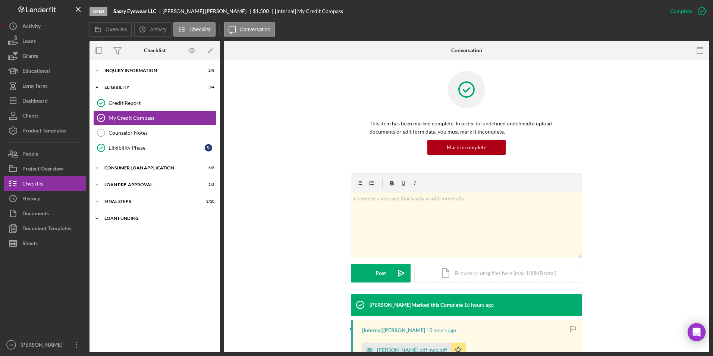
drag, startPoint x: 117, startPoint y: 220, endPoint x: 117, endPoint y: 212, distance: 7.8
click at [117, 220] on div "Loan Funding" at bounding box center [157, 218] width 106 height 4
click at [116, 198] on div "Icon/Expander FINAL STEPS 3 / 10" at bounding box center [154, 201] width 130 height 15
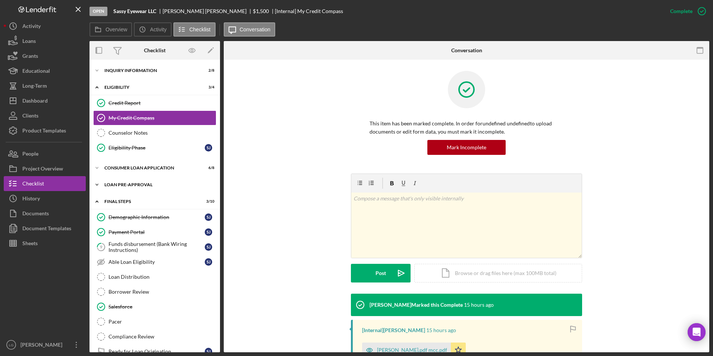
click at [116, 179] on div "Icon/Expander Loan Pre-Approval 2 / 2" at bounding box center [154, 184] width 130 height 15
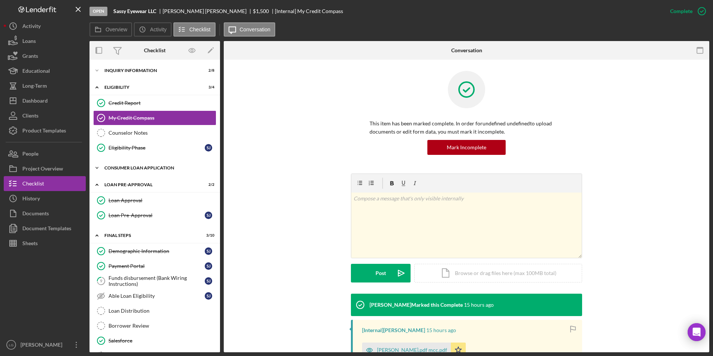
drag, startPoint x: 116, startPoint y: 167, endPoint x: 117, endPoint y: 161, distance: 5.6
click at [117, 161] on div "Icon/Expander Consumer Loan Application 6 / 8" at bounding box center [154, 167] width 130 height 15
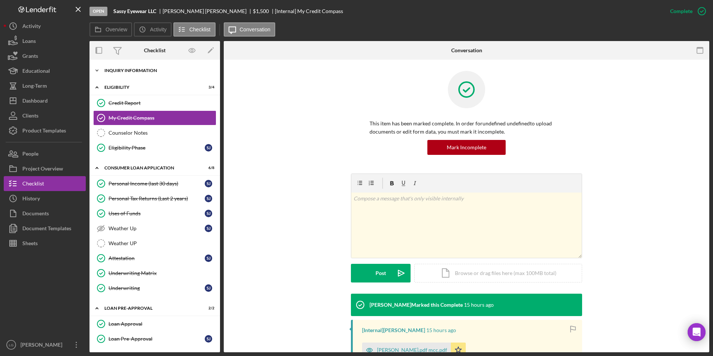
click at [128, 64] on div "Icon/Expander Inquiry Information 2 / 8" at bounding box center [154, 70] width 130 height 15
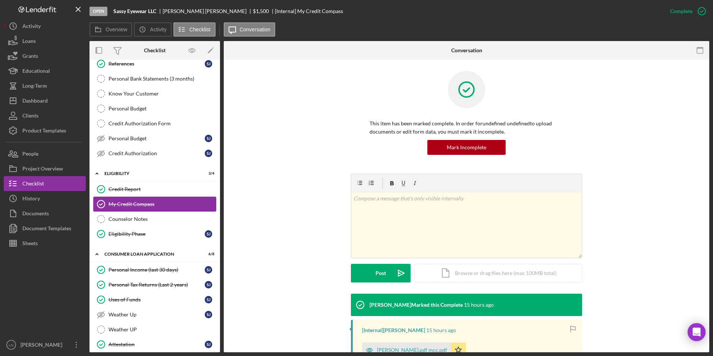
scroll to position [149, 0]
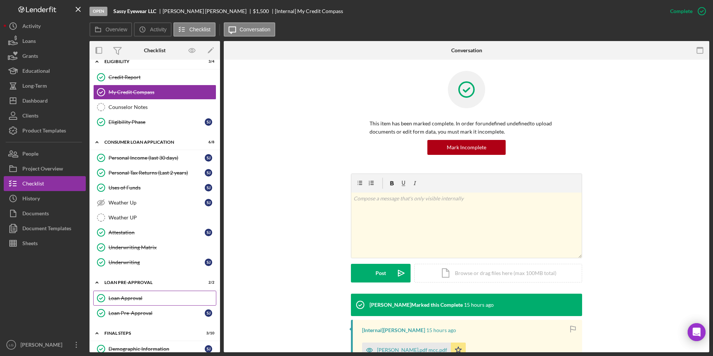
click at [142, 221] on div "Loan Approval" at bounding box center [161, 298] width 107 height 6
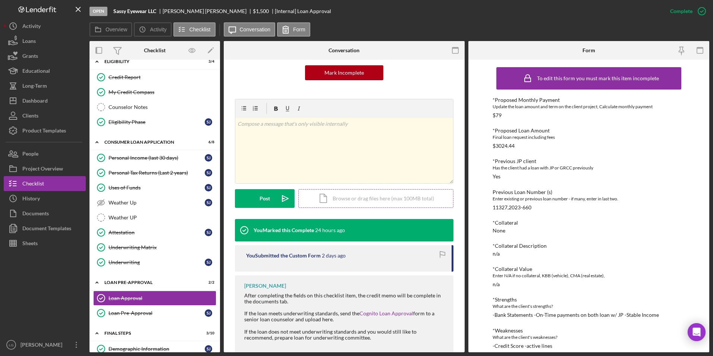
scroll to position [118, 0]
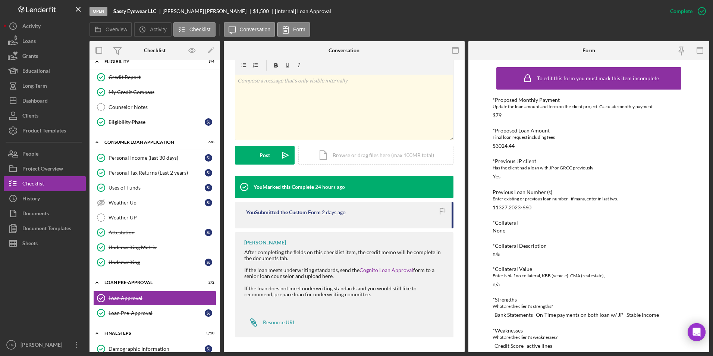
click at [474, 205] on div "11327,2023-660" at bounding box center [511, 207] width 39 height 6
drag, startPoint x: 506, startPoint y: 205, endPoint x: 491, endPoint y: 208, distance: 14.8
click at [474, 208] on div "To edit this form you must mark this item incomplete *Proposed Monthly Payment …" at bounding box center [588, 206] width 241 height 292
drag, startPoint x: 491, startPoint y: 208, endPoint x: 497, endPoint y: 206, distance: 6.4
copy div "11327"
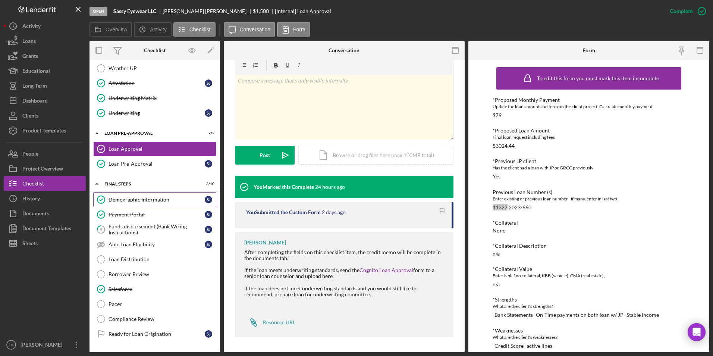
scroll to position [331, 0]
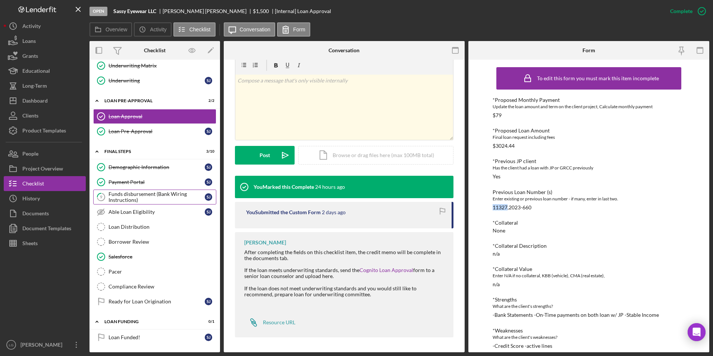
click at [141, 190] on link "9 Funds disbursement (Bank Wiring Instructions) [PERSON_NAME]" at bounding box center [154, 196] width 123 height 15
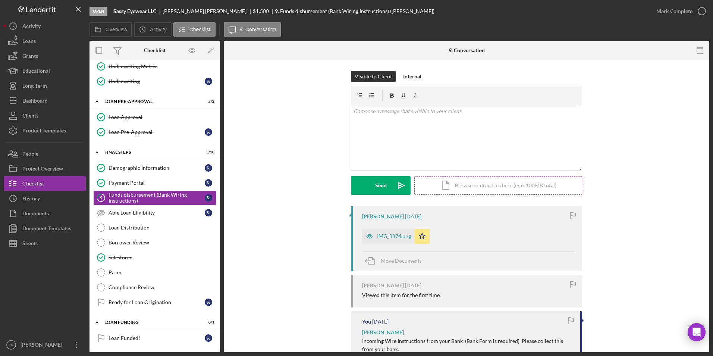
scroll to position [331, 0]
click at [474, 10] on div "Mark Complete" at bounding box center [674, 11] width 36 height 15
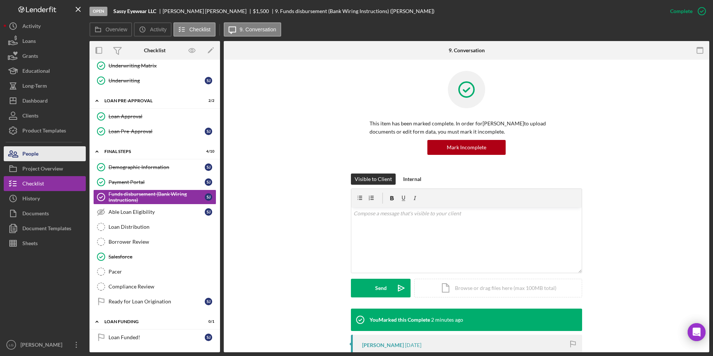
drag, startPoint x: 54, startPoint y: 154, endPoint x: 61, endPoint y: 149, distance: 8.6
click at [54, 154] on button "People" at bounding box center [45, 153] width 82 height 15
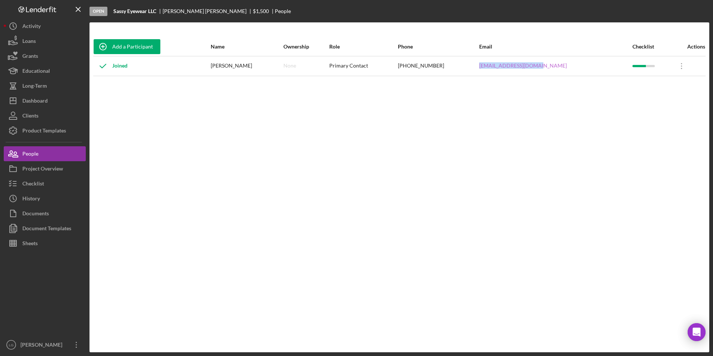
drag, startPoint x: 580, startPoint y: 66, endPoint x: 507, endPoint y: 67, distance: 73.1
click at [474, 67] on div "[EMAIL_ADDRESS][DOMAIN_NAME]" at bounding box center [555, 66] width 152 height 19
drag, startPoint x: 507, startPoint y: 67, endPoint x: 511, endPoint y: 66, distance: 4.5
copy link "[EMAIL_ADDRESS][DOMAIN_NAME]"
click at [37, 188] on div "Checklist" at bounding box center [33, 184] width 22 height 17
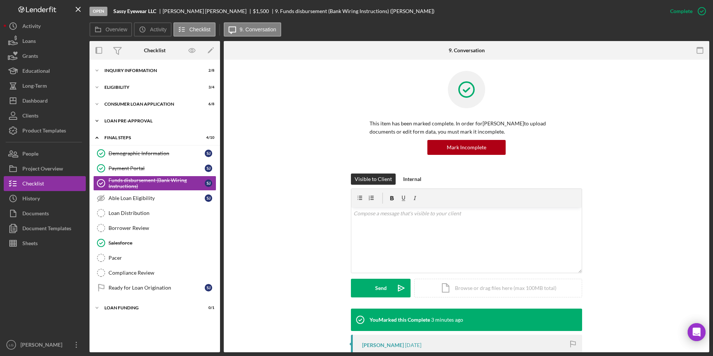
click at [122, 120] on div "Loan Pre-Approval" at bounding box center [157, 121] width 106 height 4
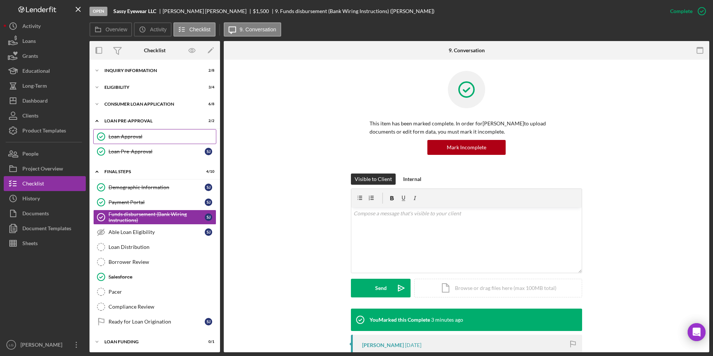
click at [120, 133] on link "Loan Approval Loan Approval" at bounding box center [154, 136] width 123 height 15
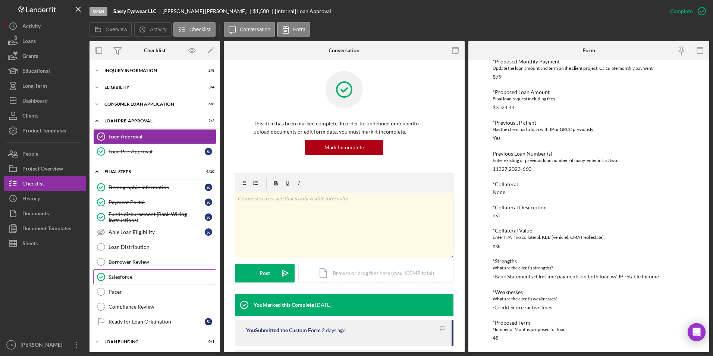
scroll to position [1, 0]
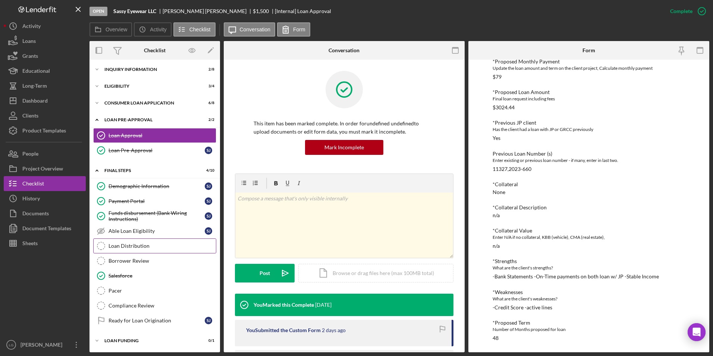
drag, startPoint x: 158, startPoint y: 243, endPoint x: 164, endPoint y: 249, distance: 8.4
click at [158, 221] on div "Loan Distribution" at bounding box center [161, 246] width 107 height 6
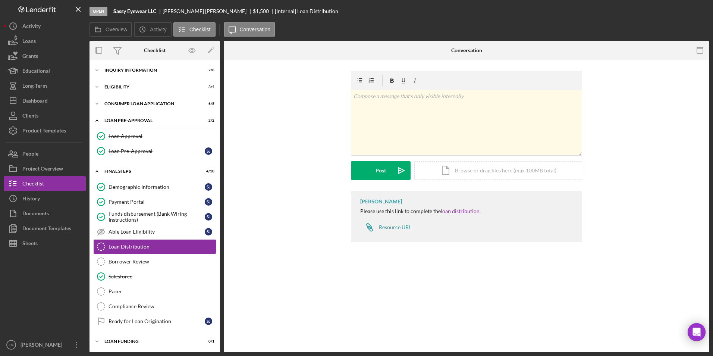
scroll to position [1, 0]
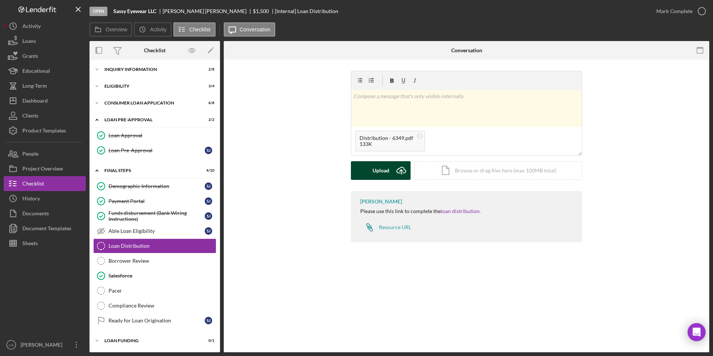
click at [380, 175] on div "Upload" at bounding box center [380, 170] width 17 height 19
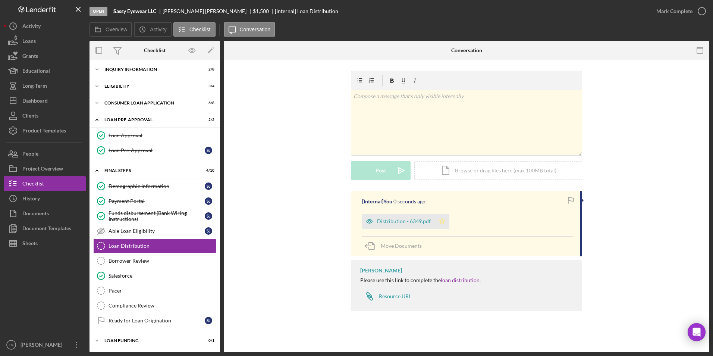
click at [443, 221] on icon "Icon/Star" at bounding box center [441, 221] width 15 height 15
click at [402, 220] on div "Distribution - 6349.pdf" at bounding box center [404, 221] width 54 height 6
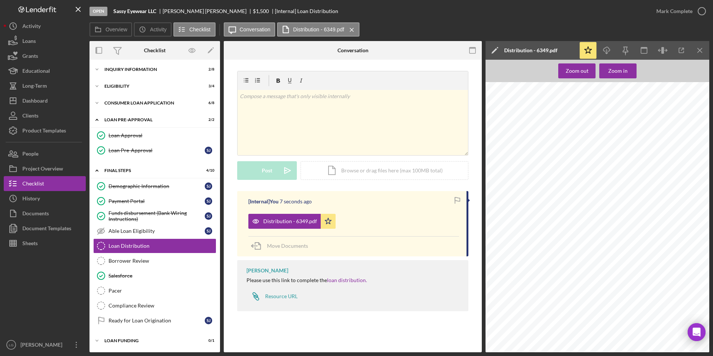
scroll to position [895, 0]
click at [474, 7] on div "Mark Complete" at bounding box center [674, 11] width 36 height 15
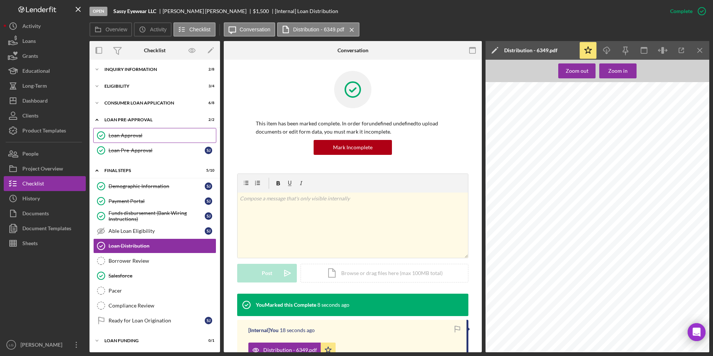
click at [148, 136] on div "Loan Approval" at bounding box center [161, 135] width 107 height 6
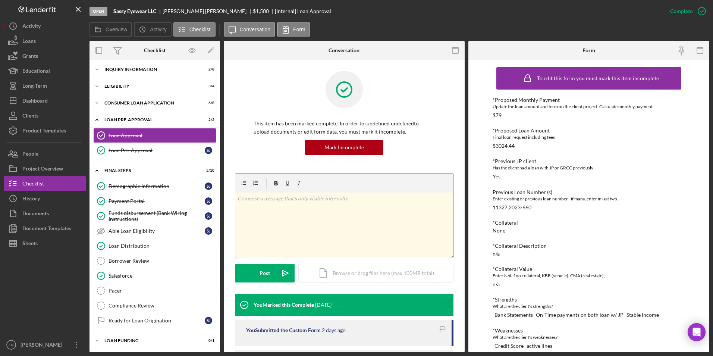
scroll to position [112, 0]
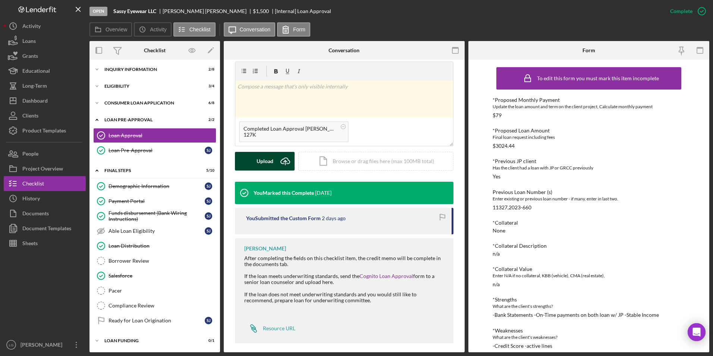
click at [255, 170] on button "Upload Icon/Upload" at bounding box center [265, 161] width 60 height 19
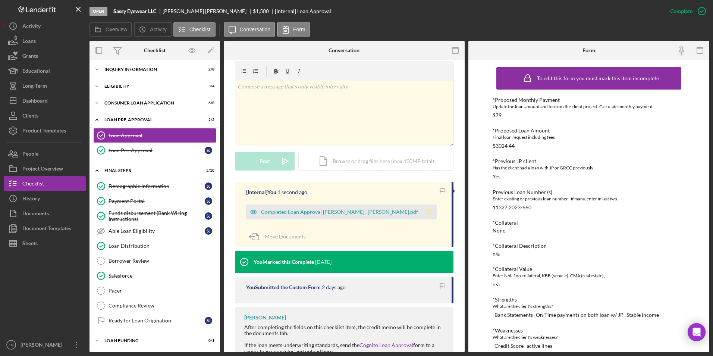
click at [422, 213] on icon "Icon/Star" at bounding box center [429, 211] width 15 height 15
click at [362, 207] on div "Completed Loan Approval [PERSON_NAME] , [PERSON_NAME].pdf" at bounding box center [334, 211] width 176 height 15
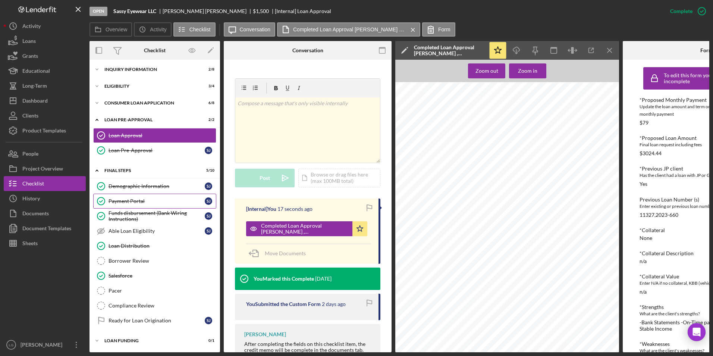
scroll to position [0, 0]
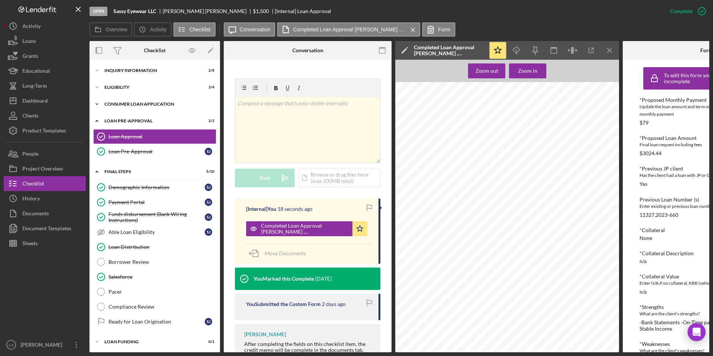
click at [191, 110] on div "Icon/Expander Consumer Loan Application 6 / 8" at bounding box center [154, 104] width 130 height 15
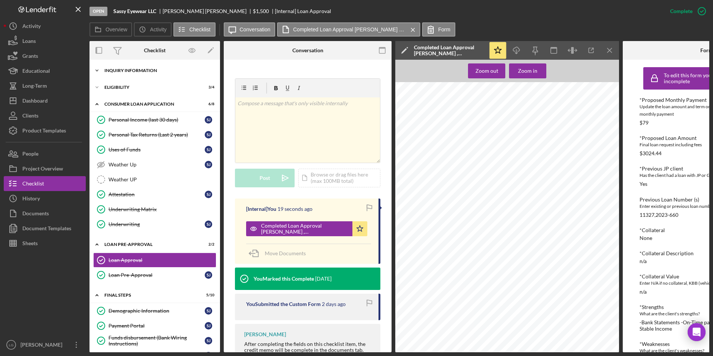
click at [104, 71] on icon "Icon/Expander" at bounding box center [96, 70] width 15 height 15
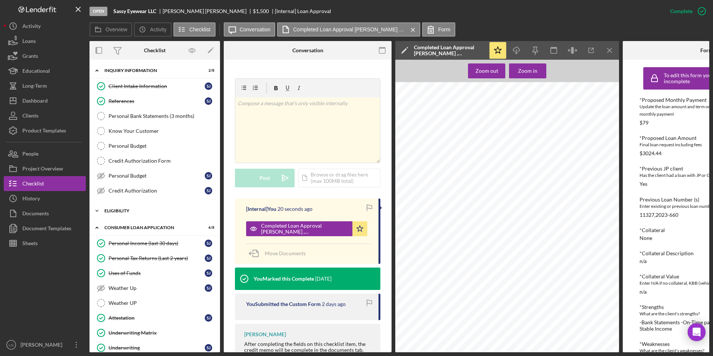
click at [118, 210] on div "Eligibility" at bounding box center [157, 210] width 106 height 4
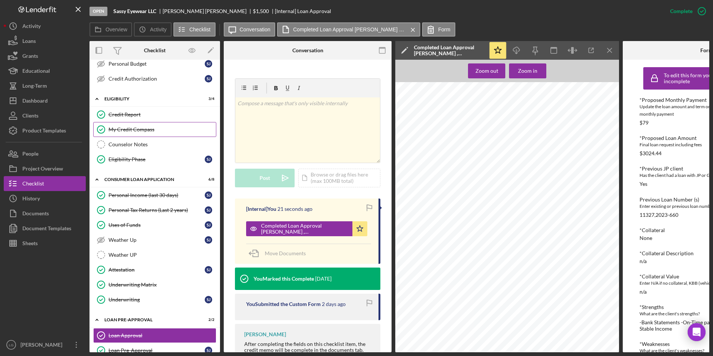
scroll to position [224, 0]
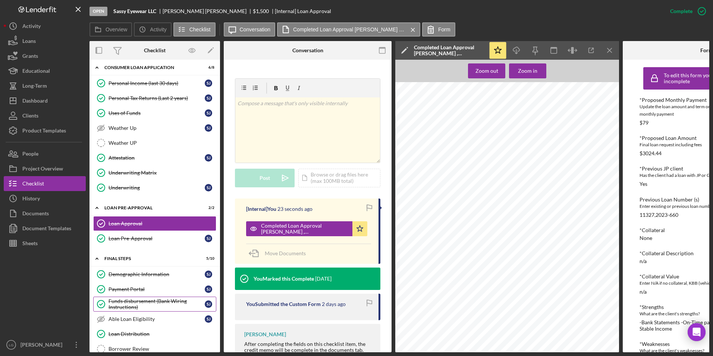
click at [158, 221] on div "Funds disbursement (Bank Wiring Instructions)" at bounding box center [156, 304] width 96 height 12
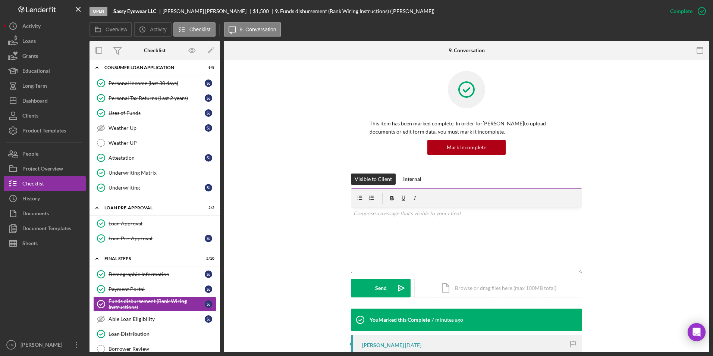
scroll to position [112, 0]
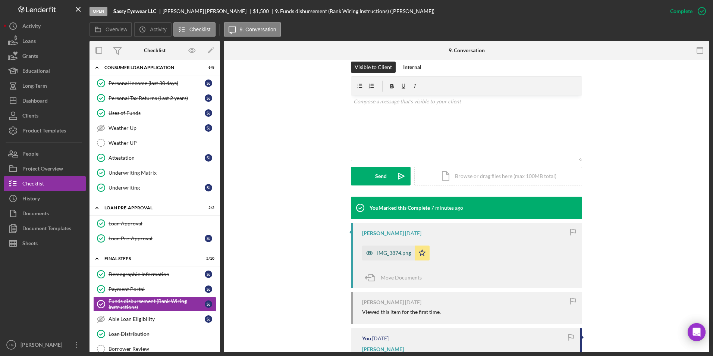
click at [394, 221] on div "IMG_3874.png" at bounding box center [394, 253] width 34 height 6
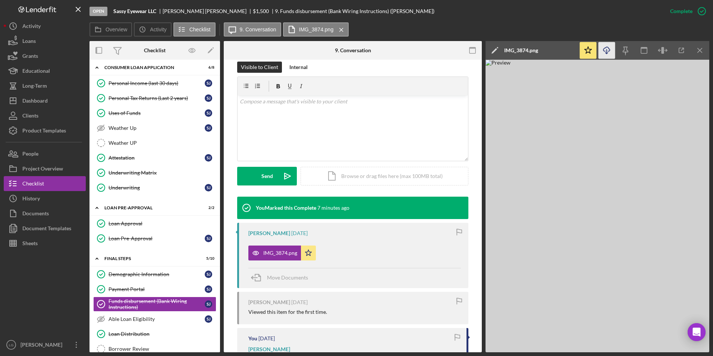
click at [474, 48] on icon "Icon/Download" at bounding box center [606, 50] width 17 height 17
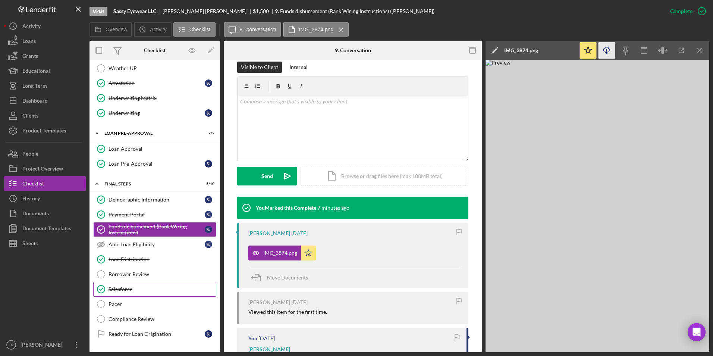
scroll to position [312, 0]
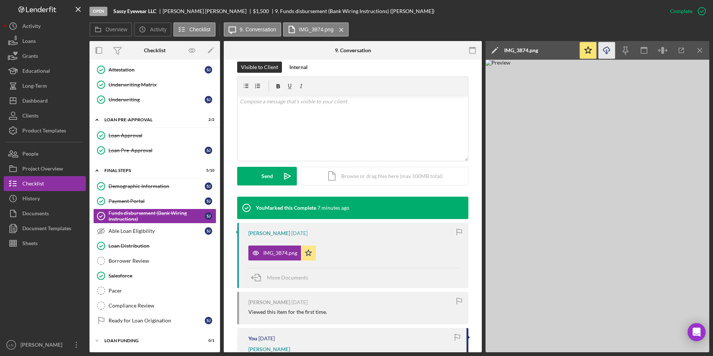
click at [425, 221] on html "Open Sassy Eyewear LLC [PERSON_NAME] $1,500 $1,500 9. Funds disbursement (Bank …" at bounding box center [356, 178] width 713 height 356
drag, startPoint x: 144, startPoint y: 254, endPoint x: 148, endPoint y: 255, distance: 4.3
click at [144, 221] on link "Borrower Review Borrower Review" at bounding box center [154, 260] width 123 height 15
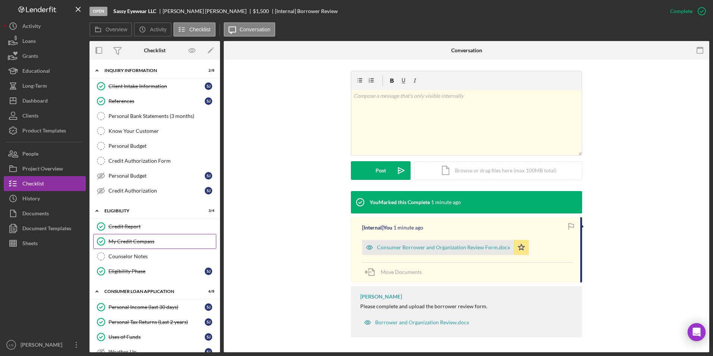
scroll to position [75, 0]
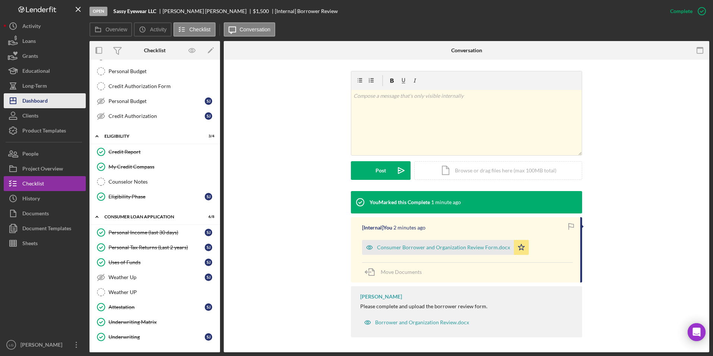
click at [54, 104] on button "Icon/Dashboard Dashboard" at bounding box center [45, 100] width 82 height 15
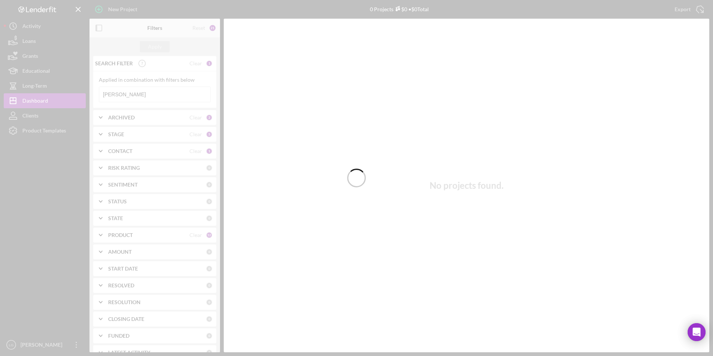
click at [134, 95] on div at bounding box center [356, 178] width 713 height 356
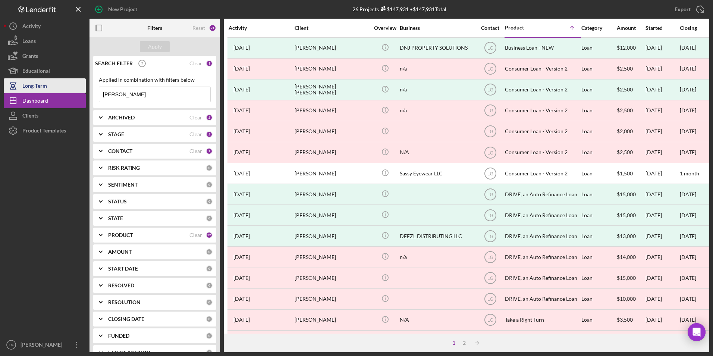
drag, startPoint x: 151, startPoint y: 95, endPoint x: 51, endPoint y: 89, distance: 100.5
click at [51, 89] on div "New Project 26 Projects $147,931 • $147,931 Total [PERSON_NAME] Export Icon/Exp…" at bounding box center [356, 176] width 705 height 352
type input "halk"
click at [161, 45] on button "Apply" at bounding box center [155, 46] width 30 height 11
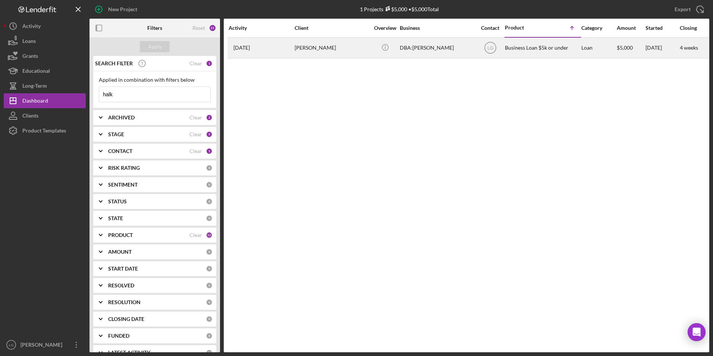
click at [248, 46] on time "[DATE]" at bounding box center [241, 48] width 16 height 6
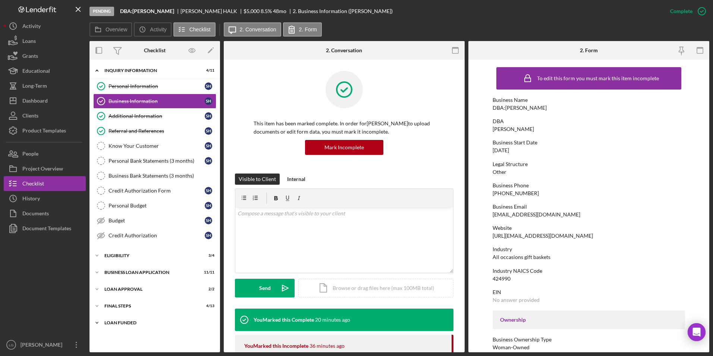
click at [107, 221] on div "Icon/Expander LOAN FUNDED 0 / 1" at bounding box center [154, 322] width 130 height 15
click at [108, 221] on div "Icon/Expander Final Steps 4 / 13" at bounding box center [154, 305] width 130 height 15
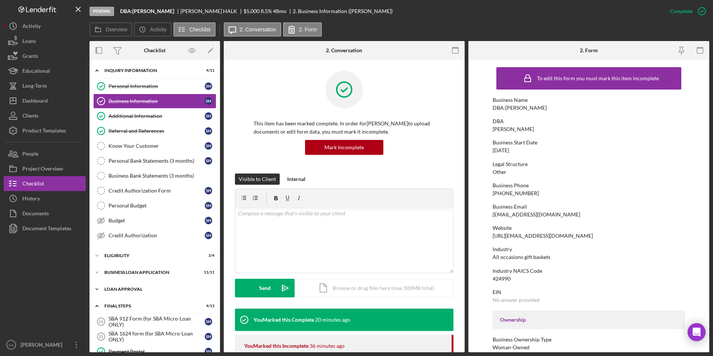
click at [111, 221] on div "Icon/Expander Loan Approval 2 / 2" at bounding box center [154, 288] width 130 height 15
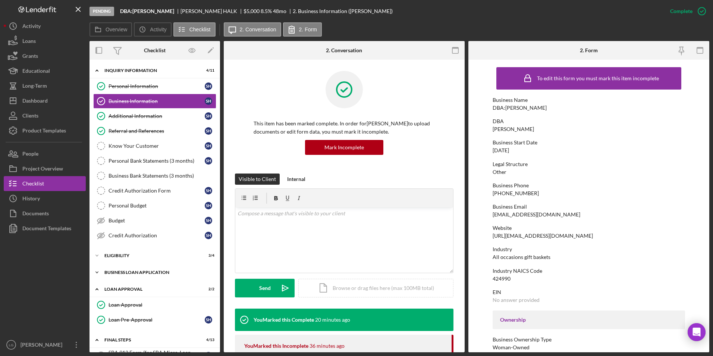
click at [111, 221] on div "Icon/Expander BUSINESS LOAN APPLICATION 11 / 11" at bounding box center [154, 272] width 130 height 15
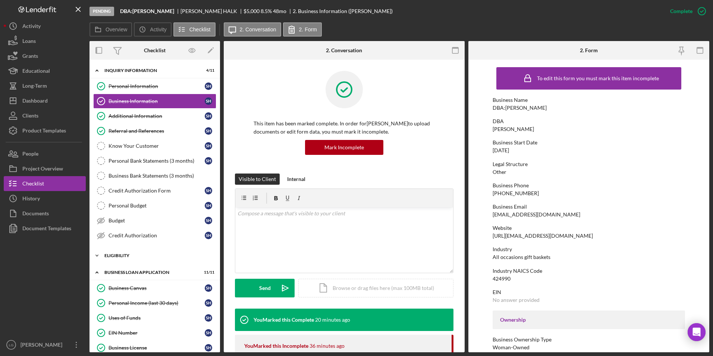
click at [112, 221] on div "Icon/Expander Eligibility 3 / 4" at bounding box center [154, 255] width 130 height 15
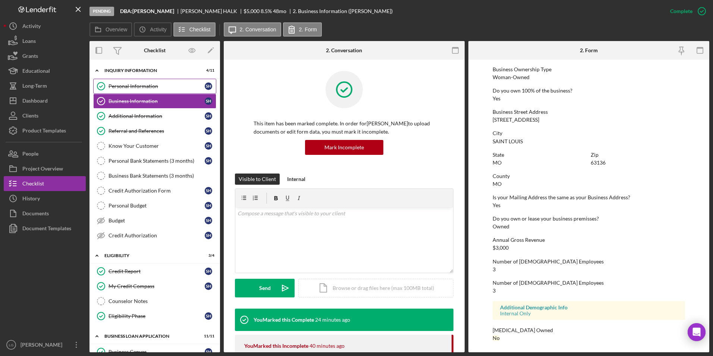
click at [140, 82] on link "Personal Information Personal Information S H" at bounding box center [154, 86] width 123 height 15
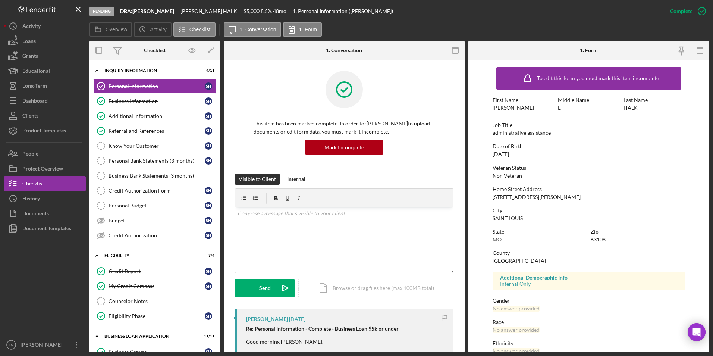
scroll to position [56, 0]
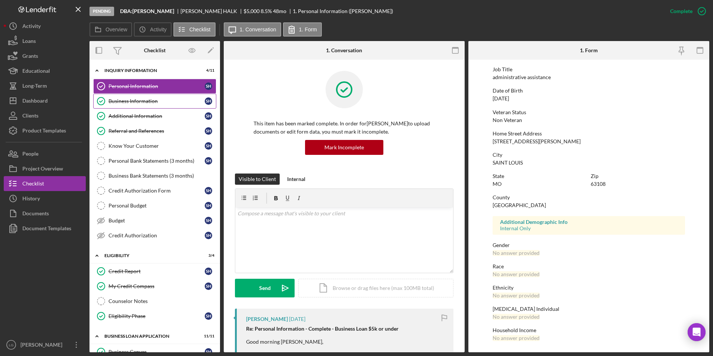
click at [161, 98] on div "Business Information" at bounding box center [156, 101] width 96 height 6
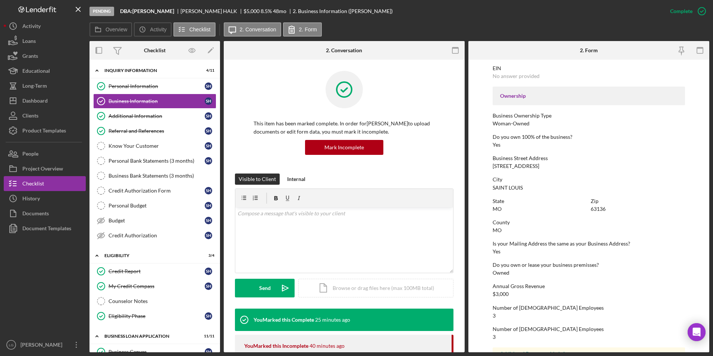
scroll to position [270, 0]
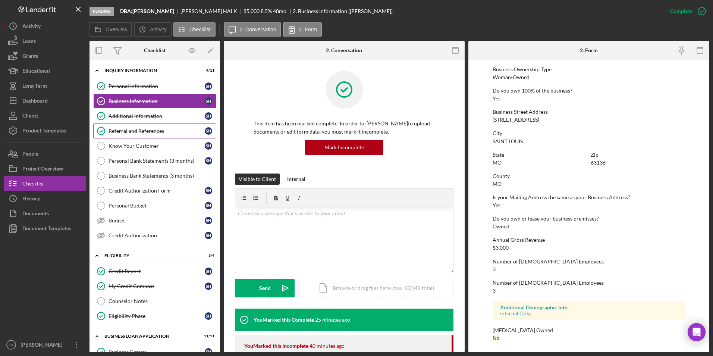
click at [129, 123] on link "Referral and References Referral and References S H" at bounding box center [154, 130] width 123 height 15
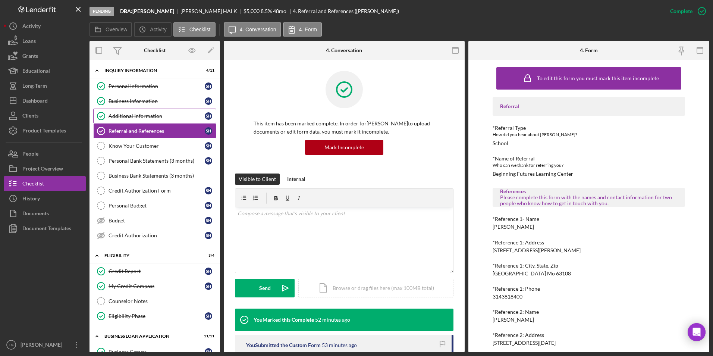
click at [144, 114] on div "Additional Information" at bounding box center [156, 116] width 96 height 6
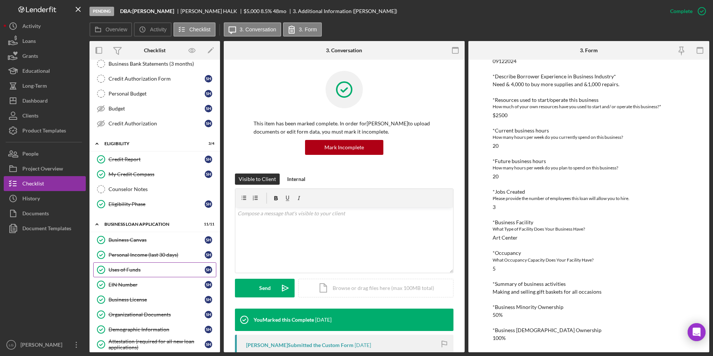
scroll to position [186, 0]
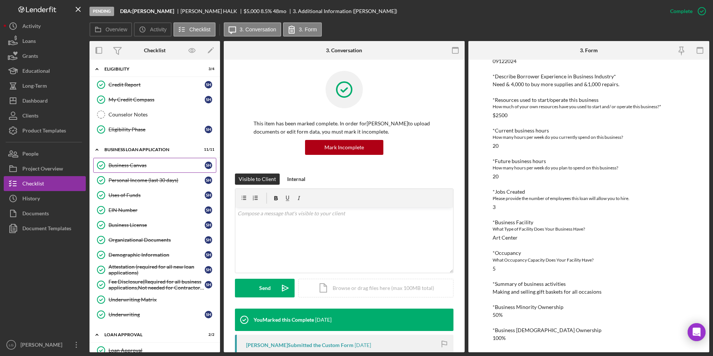
click at [157, 164] on div "Business Canvas" at bounding box center [156, 165] width 96 height 6
click at [134, 164] on div "Business Canvas" at bounding box center [156, 165] width 96 height 6
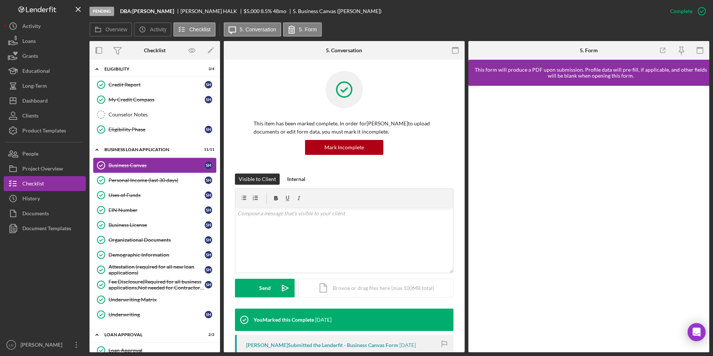
click at [120, 162] on div "Business Canvas" at bounding box center [156, 165] width 96 height 6
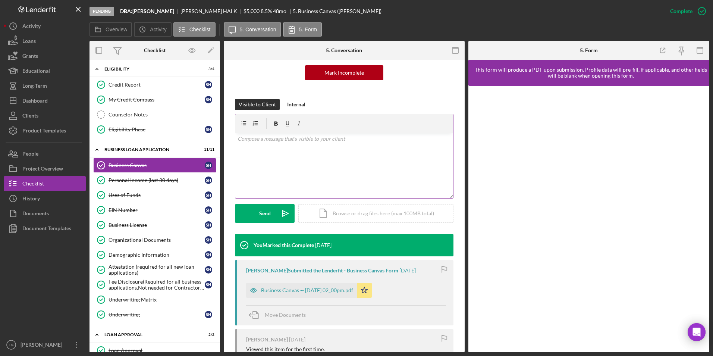
scroll to position [186, 0]
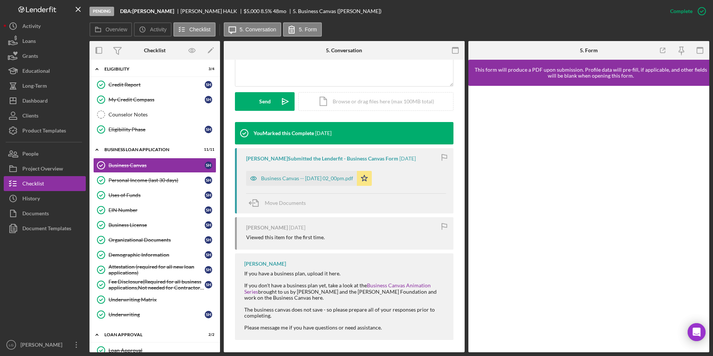
drag, startPoint x: 324, startPoint y: 174, endPoint x: 342, endPoint y: 175, distance: 17.2
click at [324, 174] on div "Business Canvas -- [DATE] 02_00pm.pdf" at bounding box center [301, 178] width 111 height 15
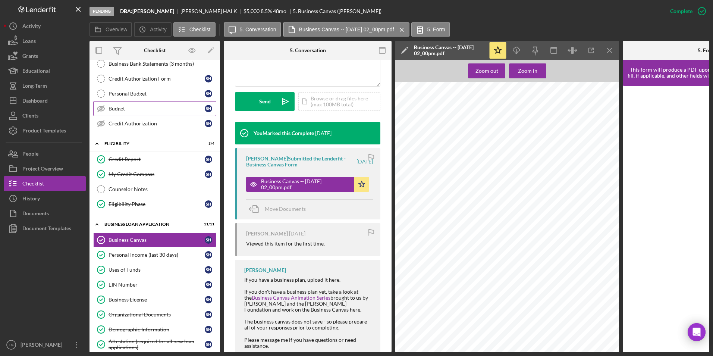
scroll to position [37, 0]
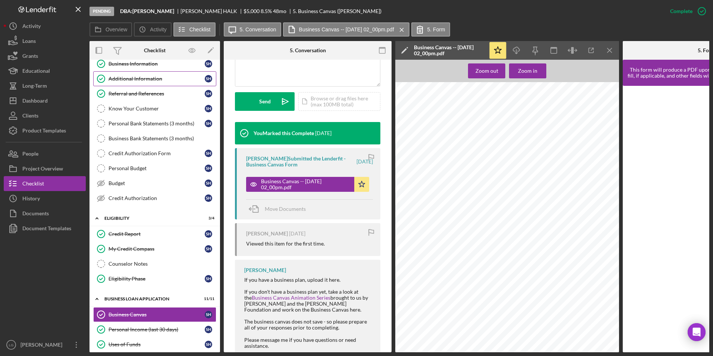
click at [133, 81] on div "Additional Information" at bounding box center [156, 79] width 96 height 6
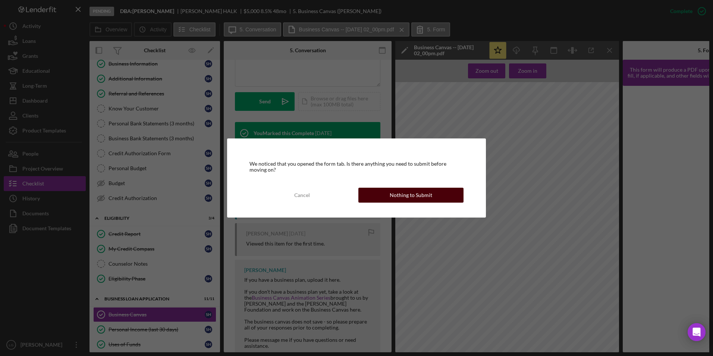
click at [423, 197] on div "Nothing to Submit" at bounding box center [411, 195] width 43 height 15
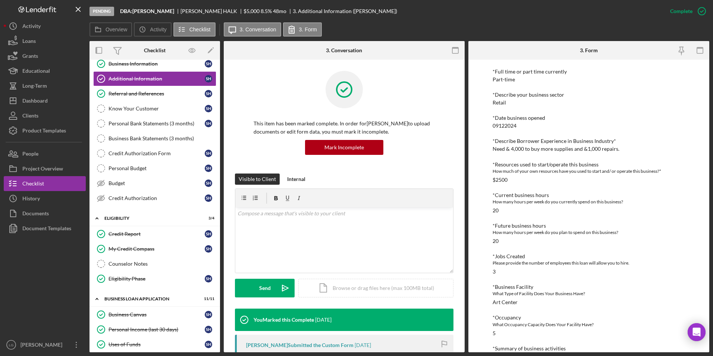
scroll to position [251, 0]
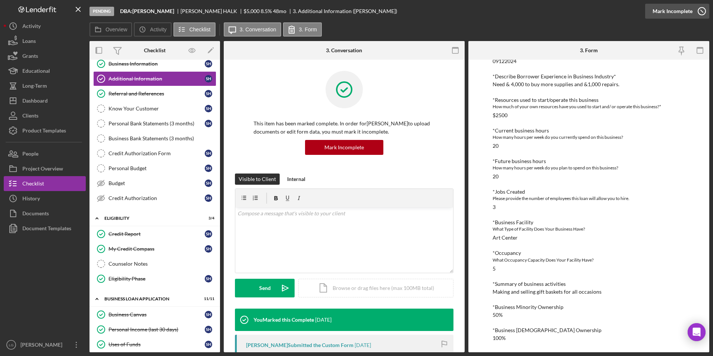
click at [474, 12] on div "Mark Incomplete" at bounding box center [672, 11] width 40 height 15
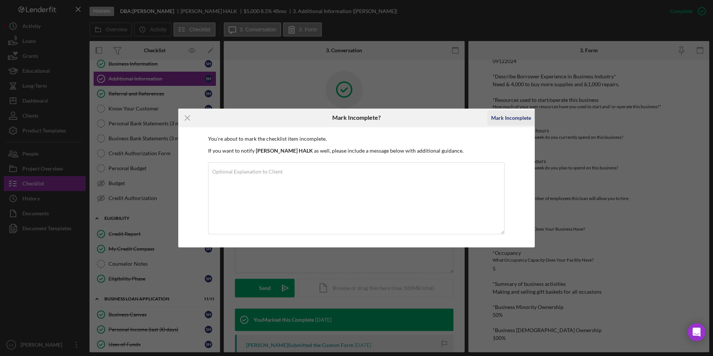
click at [474, 117] on div "Mark Incomplete" at bounding box center [511, 117] width 40 height 15
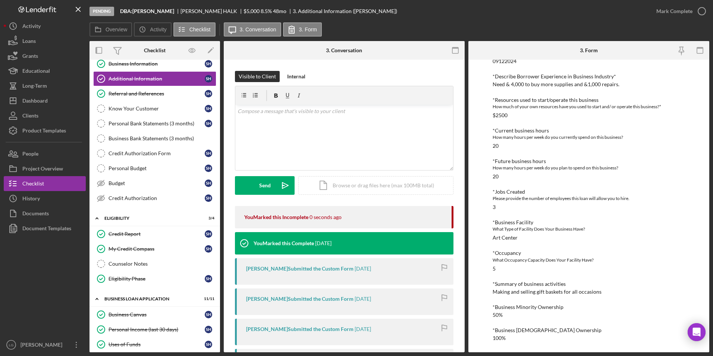
scroll to position [217, 0]
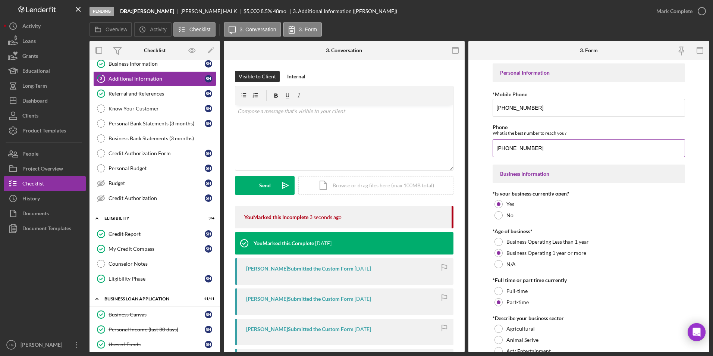
click at [474, 147] on input "[PHONE_NUMBER]" at bounding box center [588, 148] width 193 height 18
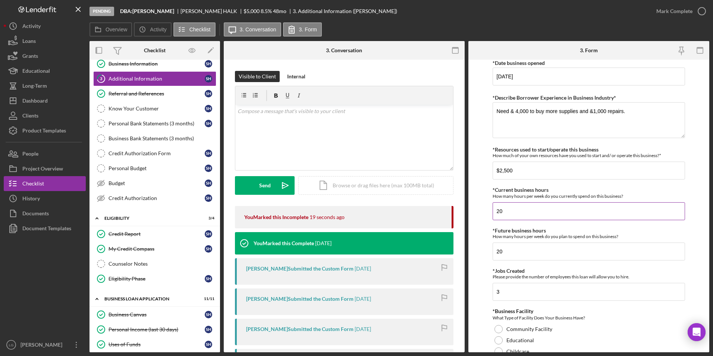
scroll to position [559, 0]
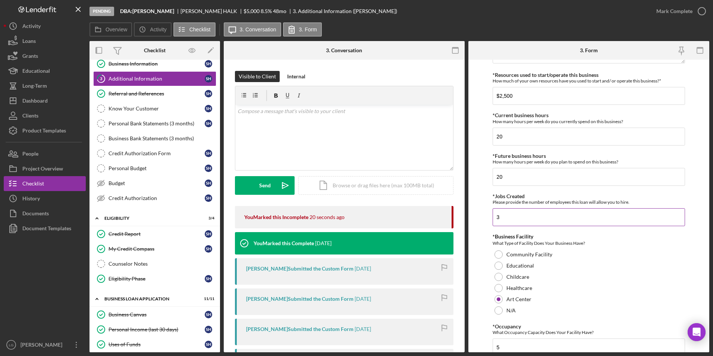
type input "[PHONE_NUMBER]"
drag, startPoint x: 497, startPoint y: 219, endPoint x: 485, endPoint y: 220, distance: 11.6
click at [474, 220] on form "Personal Information *Mobile Phone [PHONE_NUMBER] Phone What is the best number…" at bounding box center [588, 206] width 241 height 292
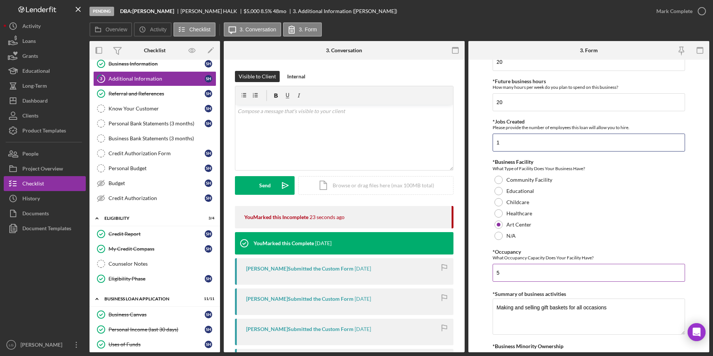
type input "1"
drag, startPoint x: 513, startPoint y: 270, endPoint x: 486, endPoint y: 273, distance: 27.1
click at [474, 221] on form "Personal Information *Mobile Phone [PHONE_NUMBER] Phone What is the best number…" at bounding box center [588, 206] width 241 height 292
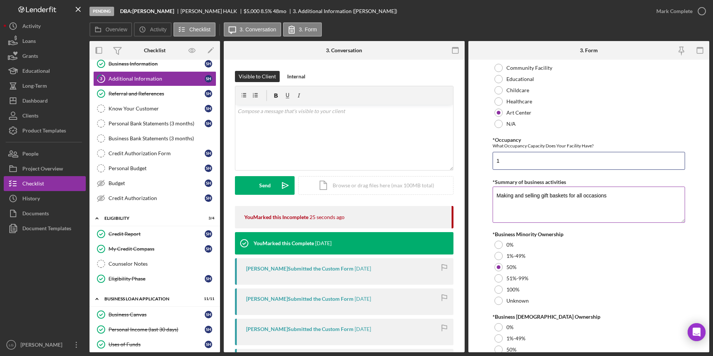
scroll to position [809, 0]
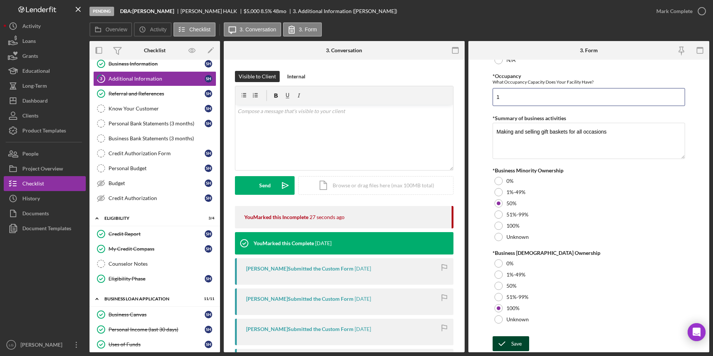
type input "1"
click at [474, 221] on div "Save" at bounding box center [516, 343] width 10 height 15
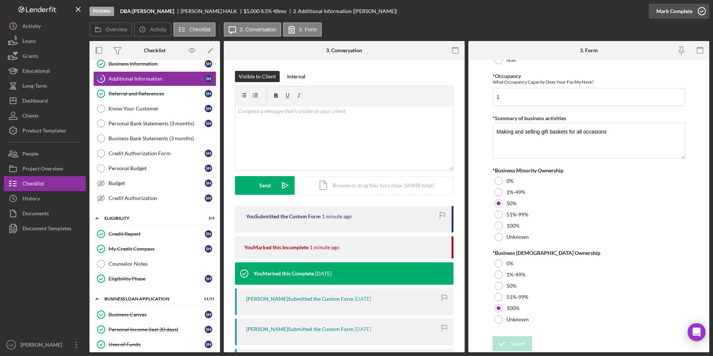
drag, startPoint x: 660, startPoint y: 7, endPoint x: 651, endPoint y: 16, distance: 12.4
click at [474, 7] on div "Mark Complete" at bounding box center [674, 11] width 36 height 15
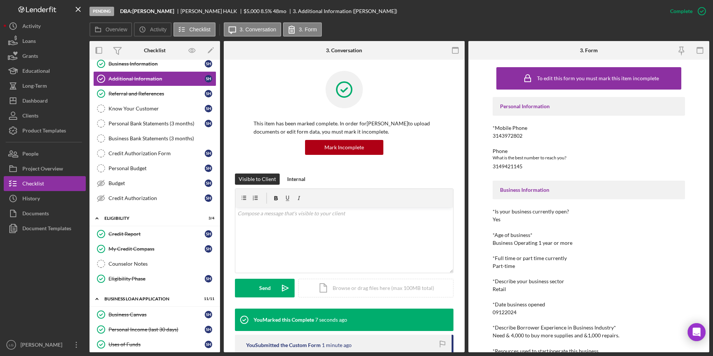
scroll to position [75, 0]
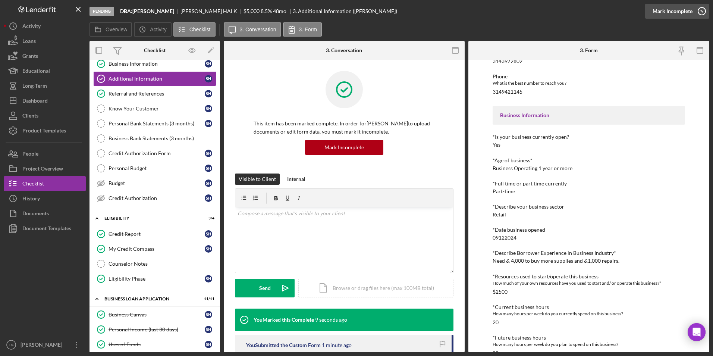
click at [474, 9] on div "Mark Incomplete" at bounding box center [672, 11] width 40 height 15
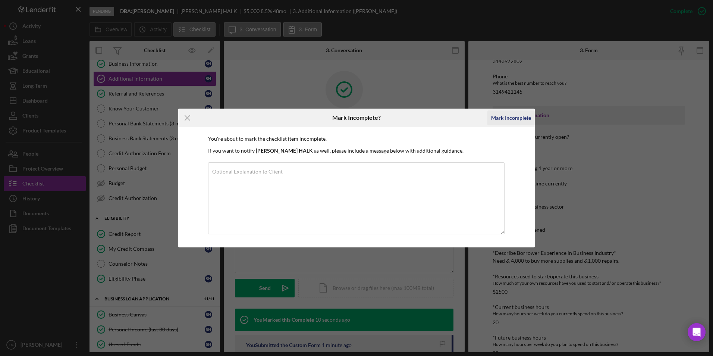
click at [474, 116] on button "Mark Incomplete" at bounding box center [510, 117] width 47 height 15
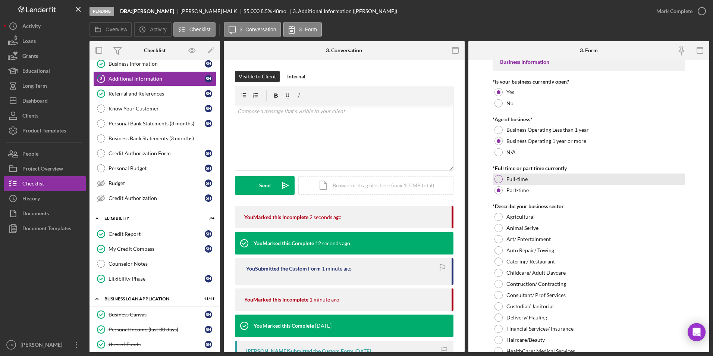
scroll to position [0, 0]
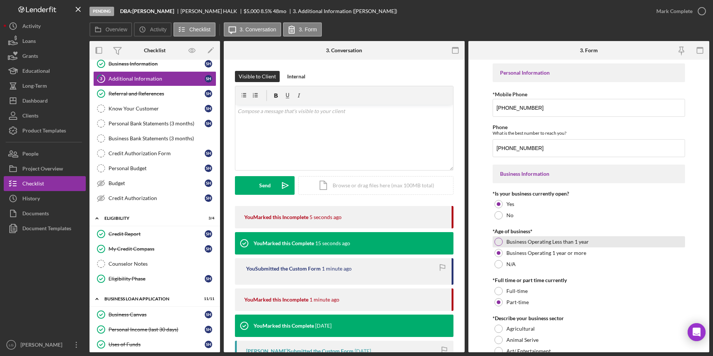
click at [474, 221] on div at bounding box center [498, 241] width 8 height 8
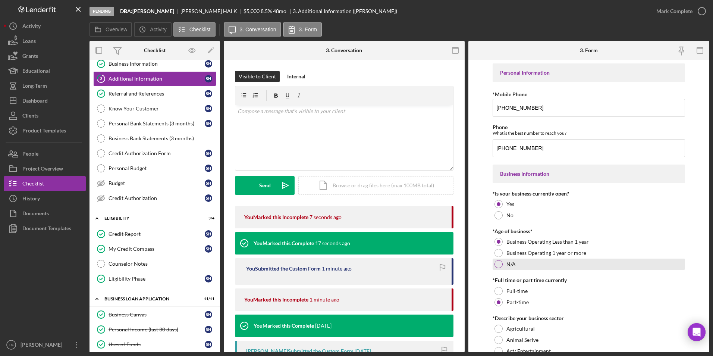
click at [474, 221] on div at bounding box center [498, 264] width 8 height 8
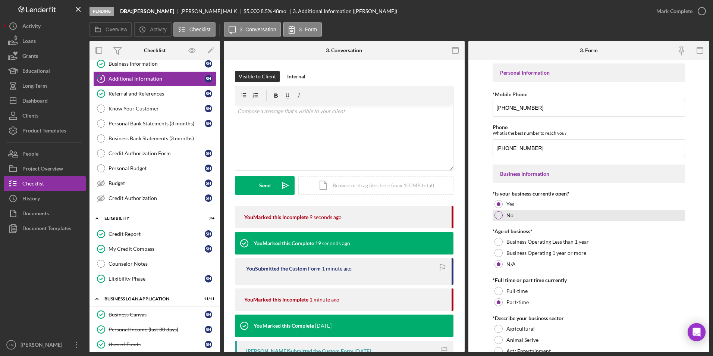
click at [474, 216] on div at bounding box center [498, 215] width 8 height 8
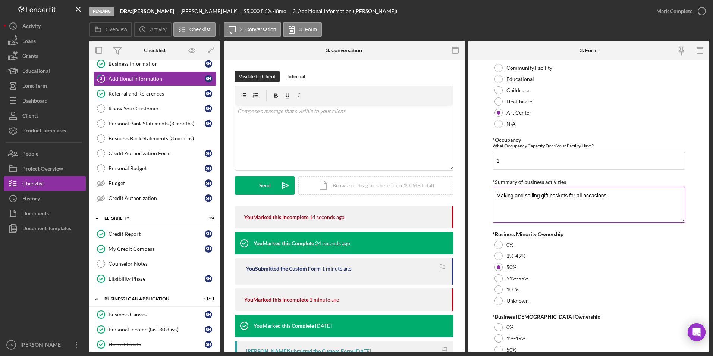
scroll to position [809, 0]
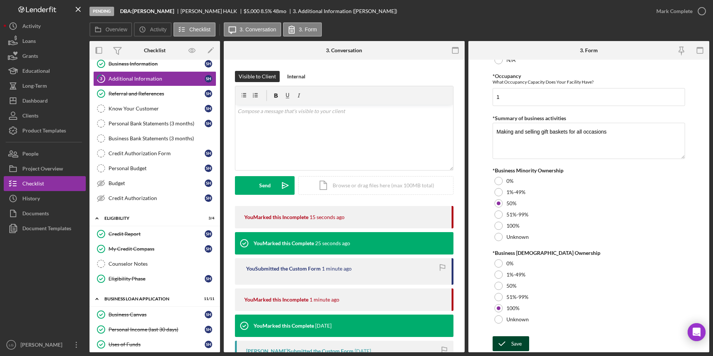
click at [474, 221] on button "Save" at bounding box center [510, 343] width 37 height 15
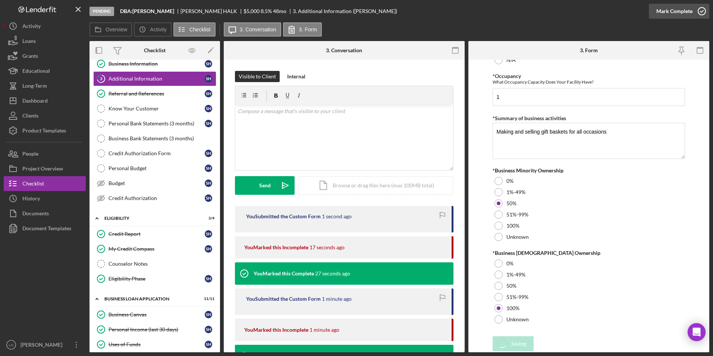
click at [474, 14] on div "Mark Complete" at bounding box center [674, 11] width 36 height 15
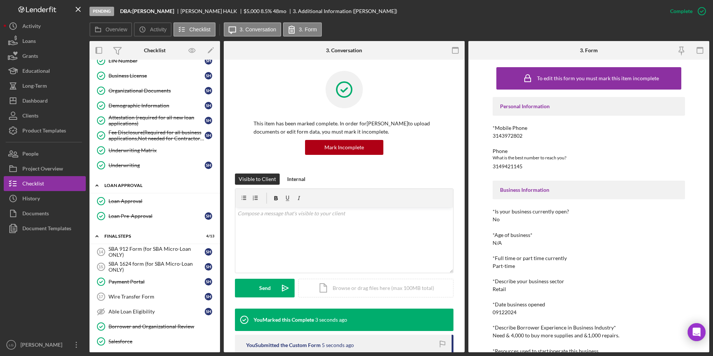
scroll to position [447, 0]
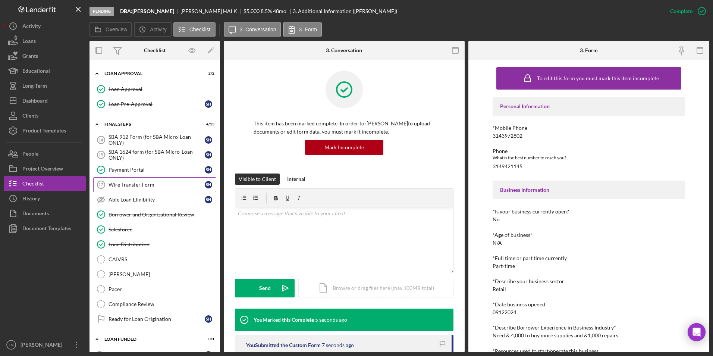
click at [160, 184] on div "Wire Transfer Form" at bounding box center [156, 185] width 96 height 6
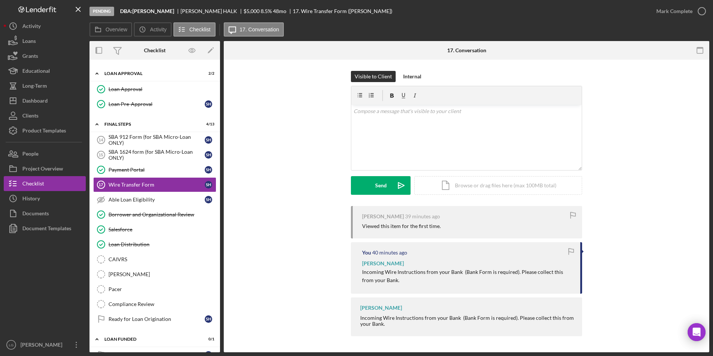
drag, startPoint x: 359, startPoint y: 261, endPoint x: 399, endPoint y: 286, distance: 46.0
click at [399, 221] on div "You 40 minutes ago [PERSON_NAME] Incoming Wire Instructions from your Bank (Ban…" at bounding box center [466, 267] width 231 height 51
drag, startPoint x: 399, startPoint y: 286, endPoint x: 371, endPoint y: 269, distance: 31.8
copy div "[PERSON_NAME] Incoming Wire Instructions from your Bank (Bank Form is required)…"
click at [405, 134] on div "v Color teal Color pink Remove color Add row above Add row below Add column bef…" at bounding box center [466, 137] width 230 height 65
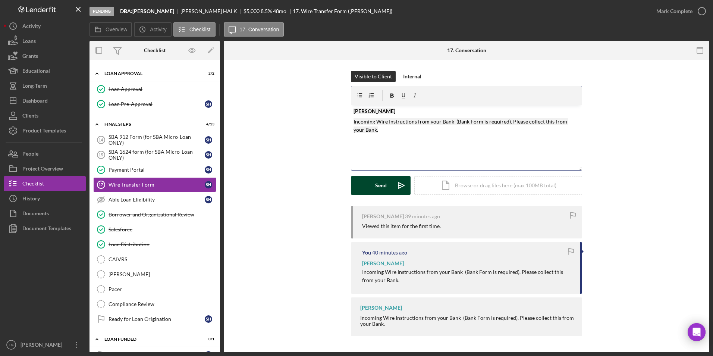
click at [374, 180] on button "Send Icon/icon-invite-send" at bounding box center [381, 185] width 60 height 19
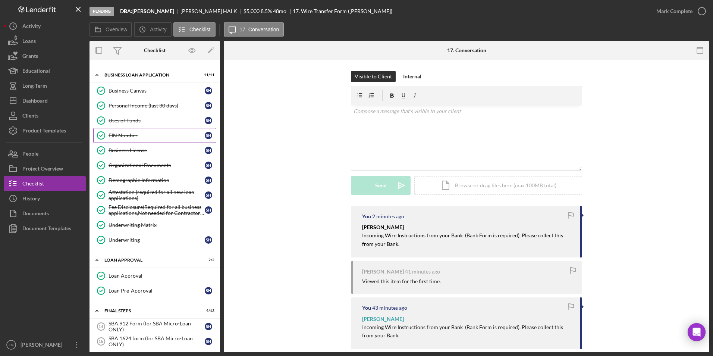
scroll to position [224, 0]
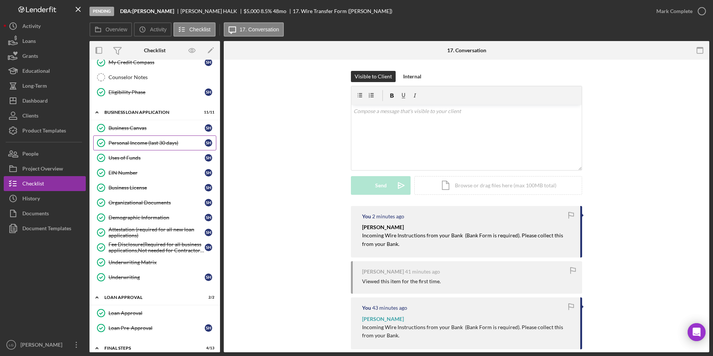
click at [145, 143] on div "Personal Income (last 30 days)" at bounding box center [156, 143] width 96 height 6
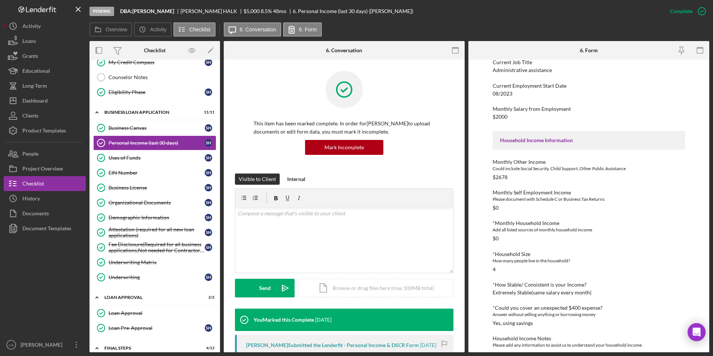
scroll to position [128, 0]
